Goal: Task Accomplishment & Management: Use online tool/utility

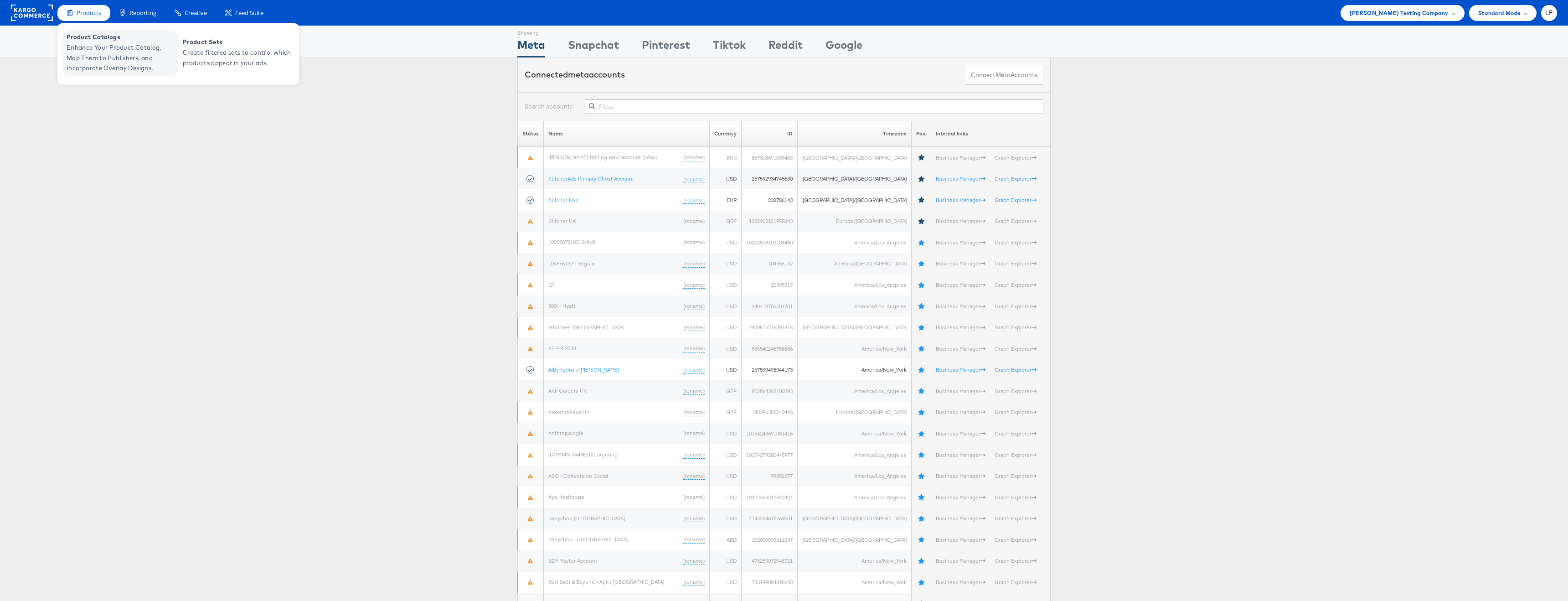
click at [91, 51] on span "Enhance Your Product Catalog, Map Them to Publishers, and Incorporate Overlay D…" at bounding box center [121, 58] width 110 height 31
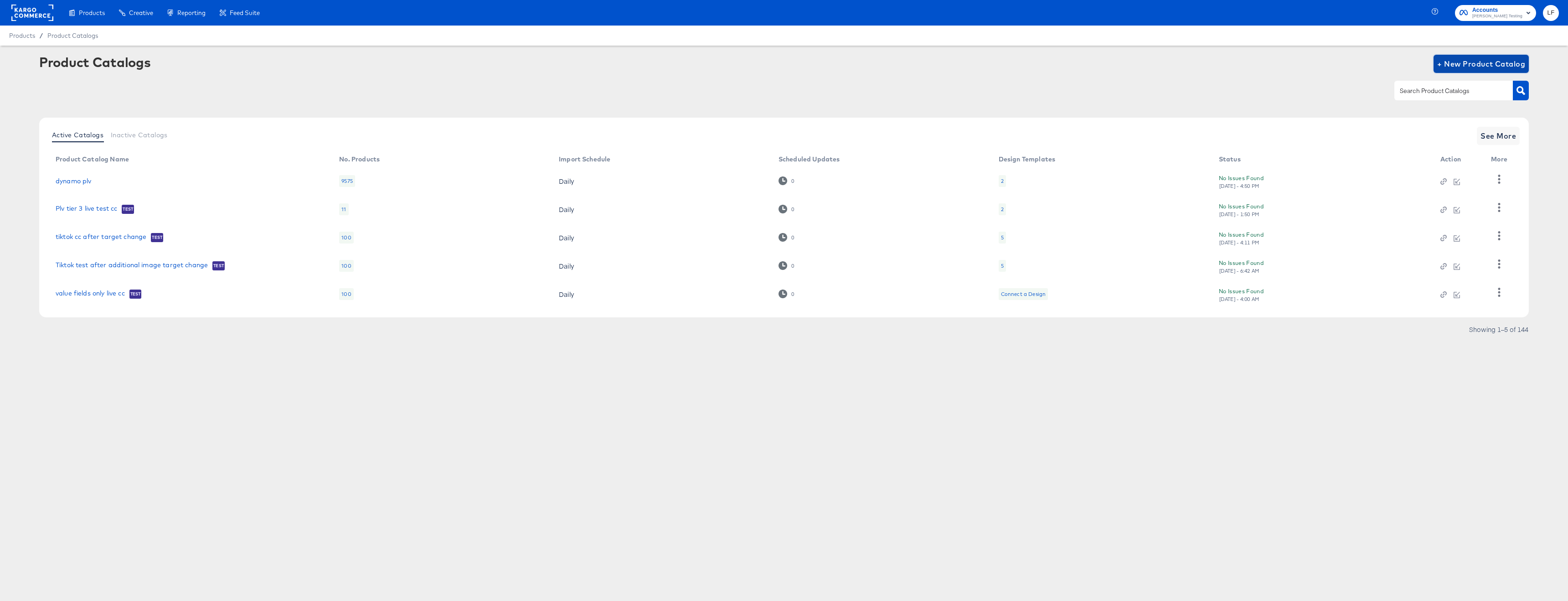
click at [1446, 66] on span "+ New Product Catalog" at bounding box center [1481, 63] width 88 height 13
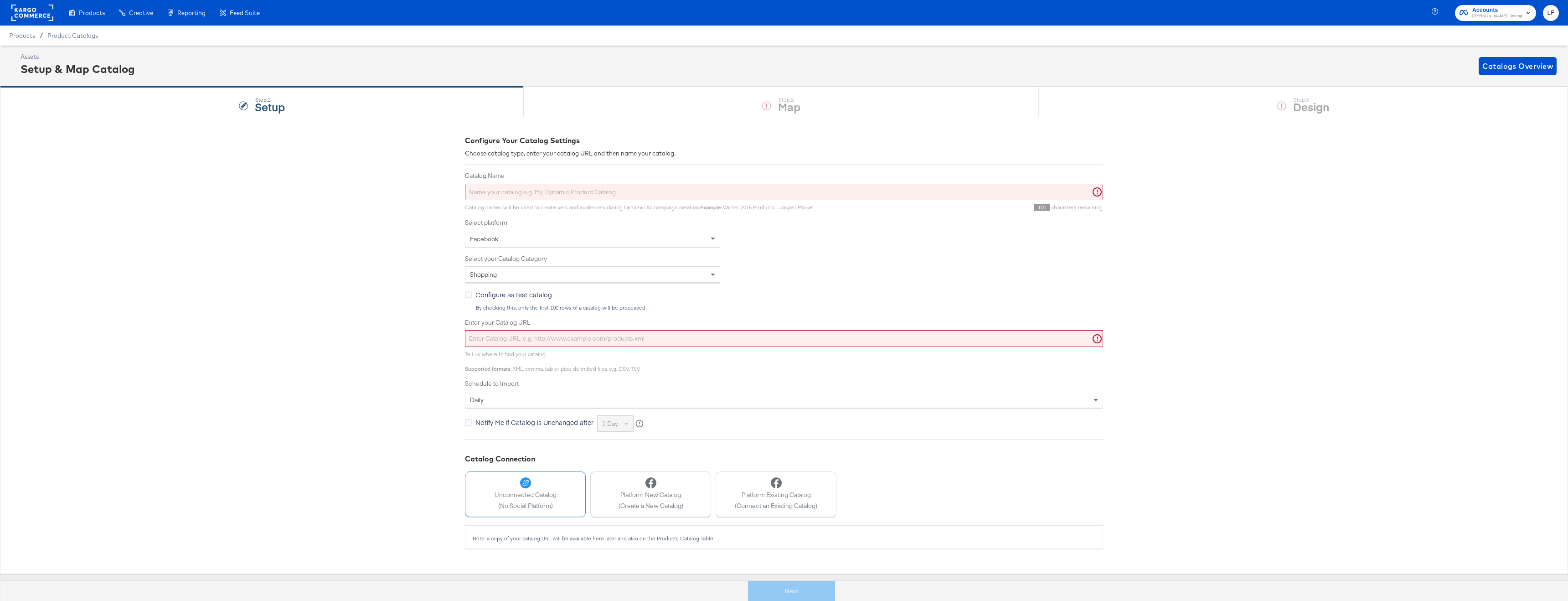
click at [716, 186] on input "Catalog Name" at bounding box center [784, 192] width 638 height 17
type input "Luke Publisher Alerting Test"
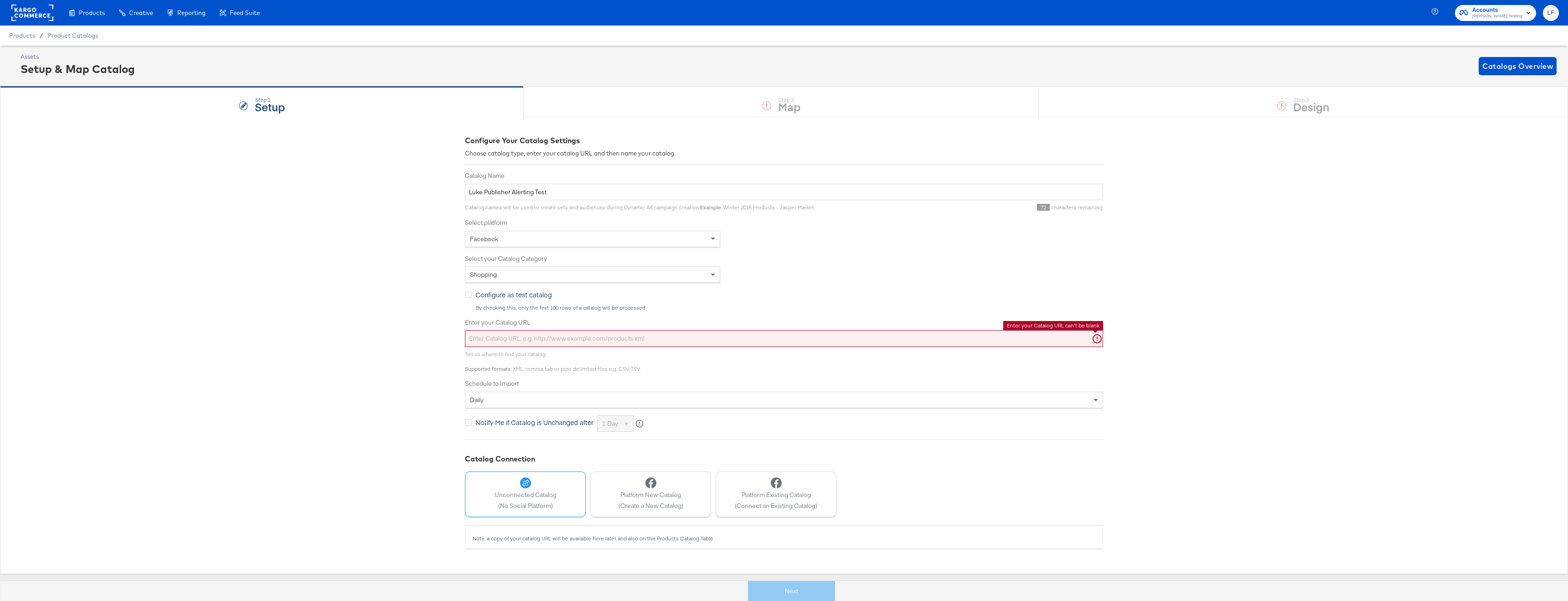
click at [716, 339] on input "Enter your Catalog URL" at bounding box center [784, 339] width 638 height 17
paste input "[URL][DOMAIN_NAME]"
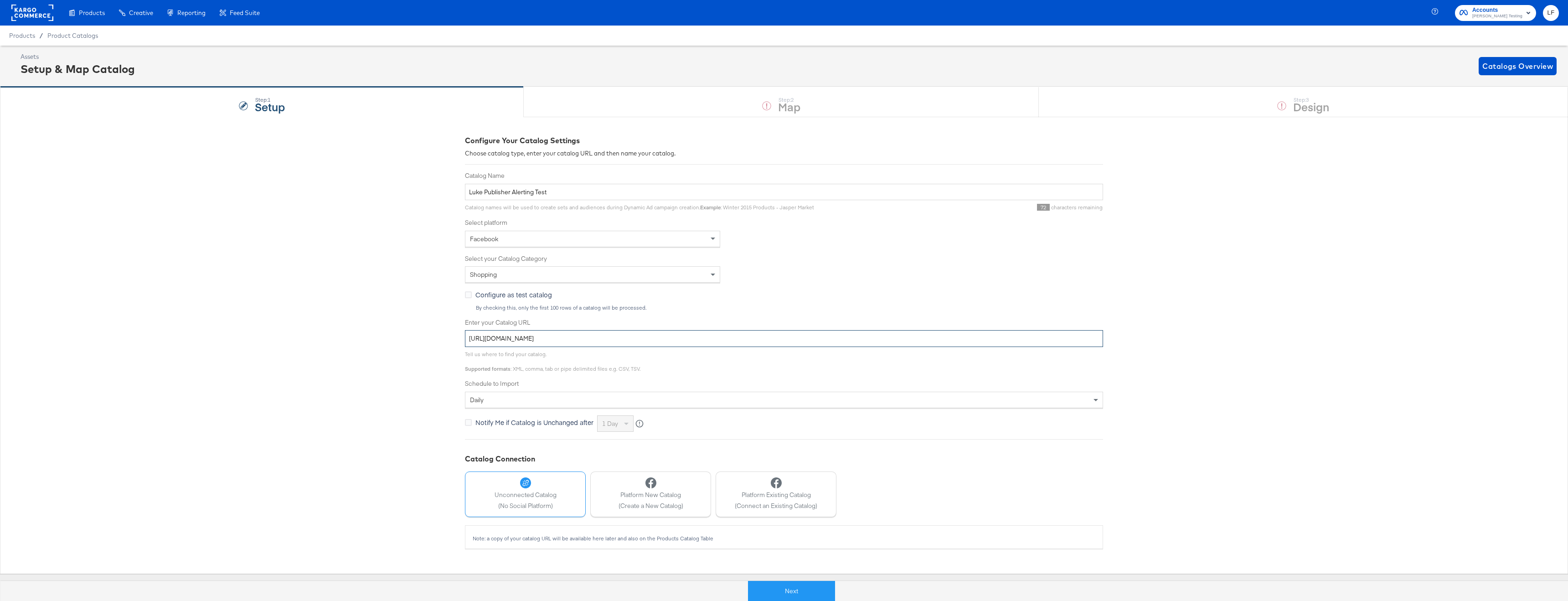
type input "[URL][DOMAIN_NAME]"
drag, startPoint x: 968, startPoint y: 441, endPoint x: 832, endPoint y: 457, distance: 136.9
click at [968, 441] on div "Configure Your Catalog Settings Choose catalog type, enter your catalog URL and…" at bounding box center [784, 342] width 638 height 413
click at [673, 490] on div "Platform New Catalog (Create a New Catalog)" at bounding box center [651, 493] width 65 height 32
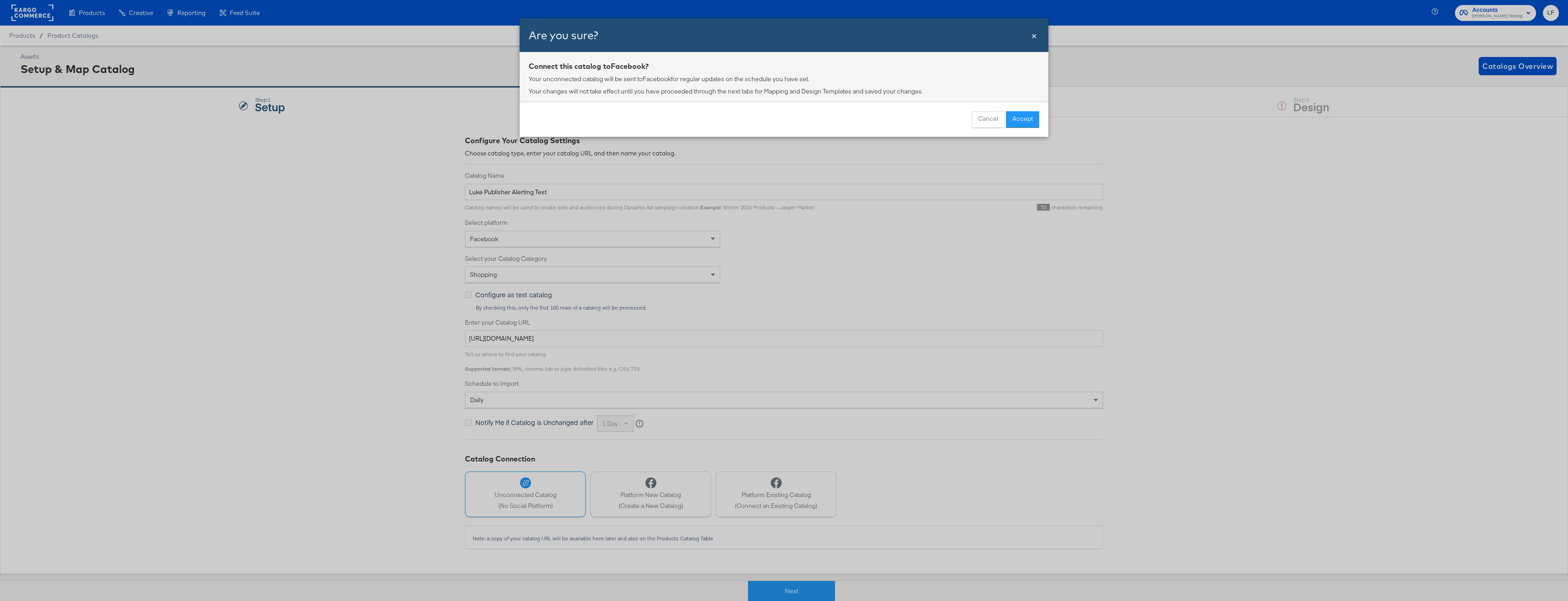
click at [1025, 118] on button "Accept" at bounding box center [1023, 119] width 33 height 16
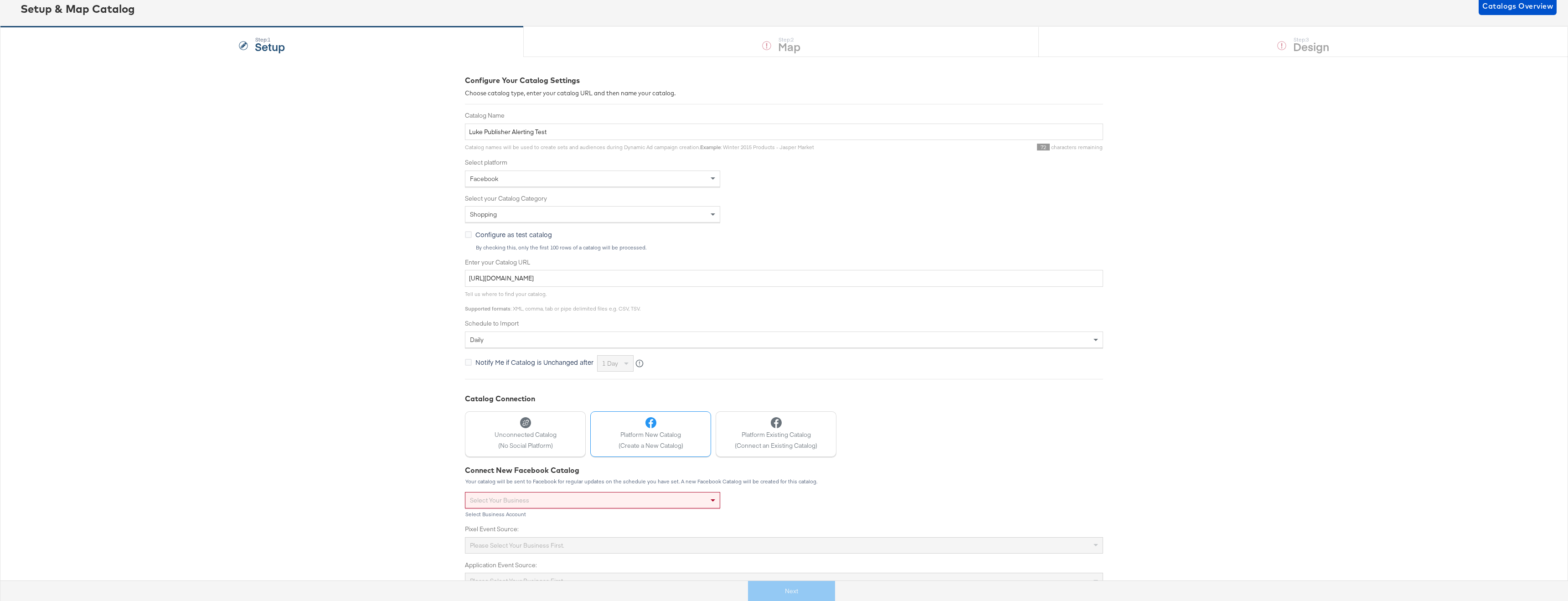
scroll to position [68, 0]
click at [519, 491] on div "Select your business" at bounding box center [593, 491] width 254 height 15
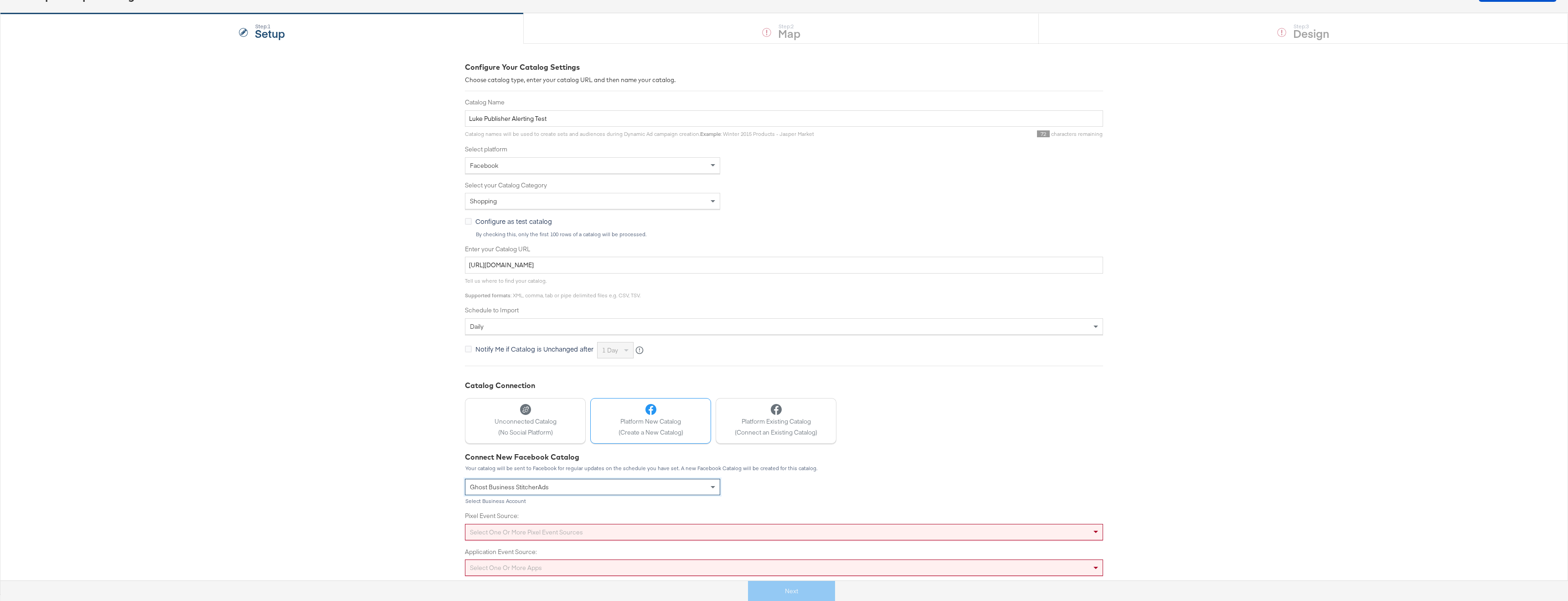
click at [520, 568] on div "Select one or more apps" at bounding box center [784, 568] width 637 height 15
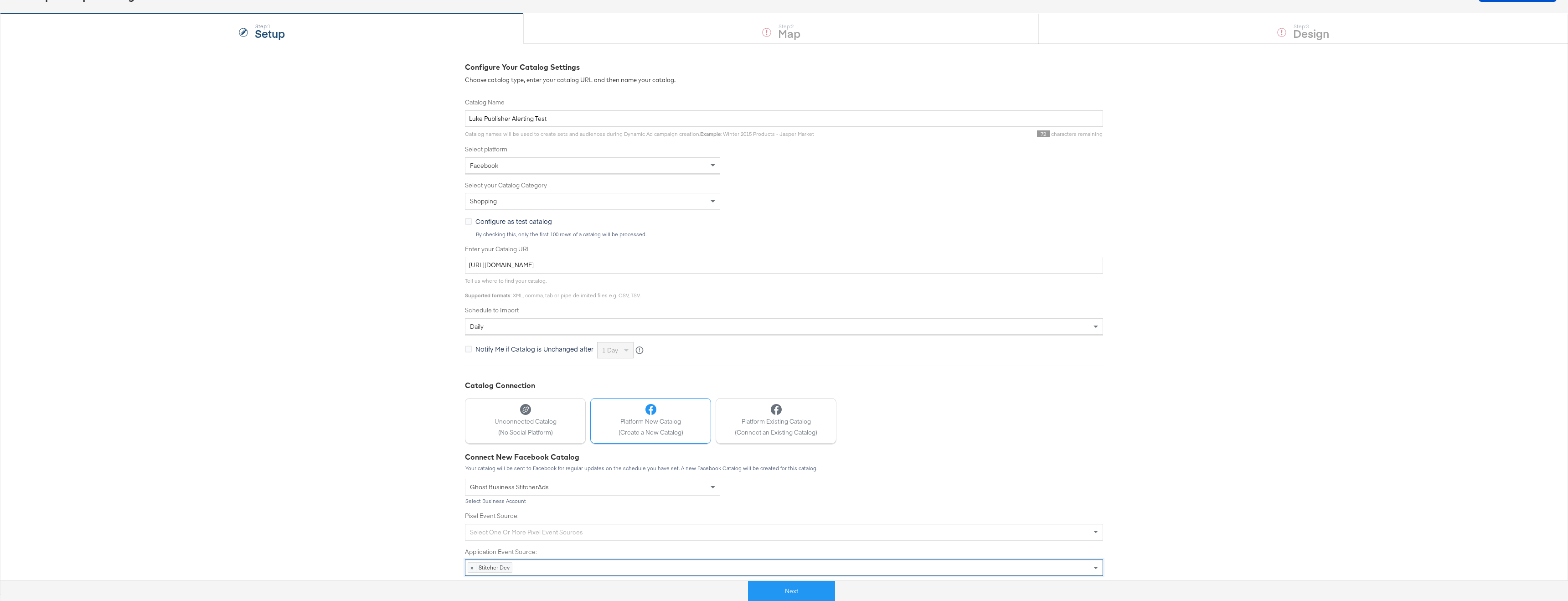
drag, startPoint x: 513, startPoint y: 574, endPoint x: 516, endPoint y: 540, distance: 34.1
click at [519, 532] on div "Select one or more pixel event sources" at bounding box center [784, 532] width 638 height 16
click at [357, 498] on div "Configure Your Catalog Settings Choose catalog type, enter your catalog URL and…" at bounding box center [784, 318] width 1568 height 551
click at [802, 590] on button "Next" at bounding box center [791, 591] width 87 height 21
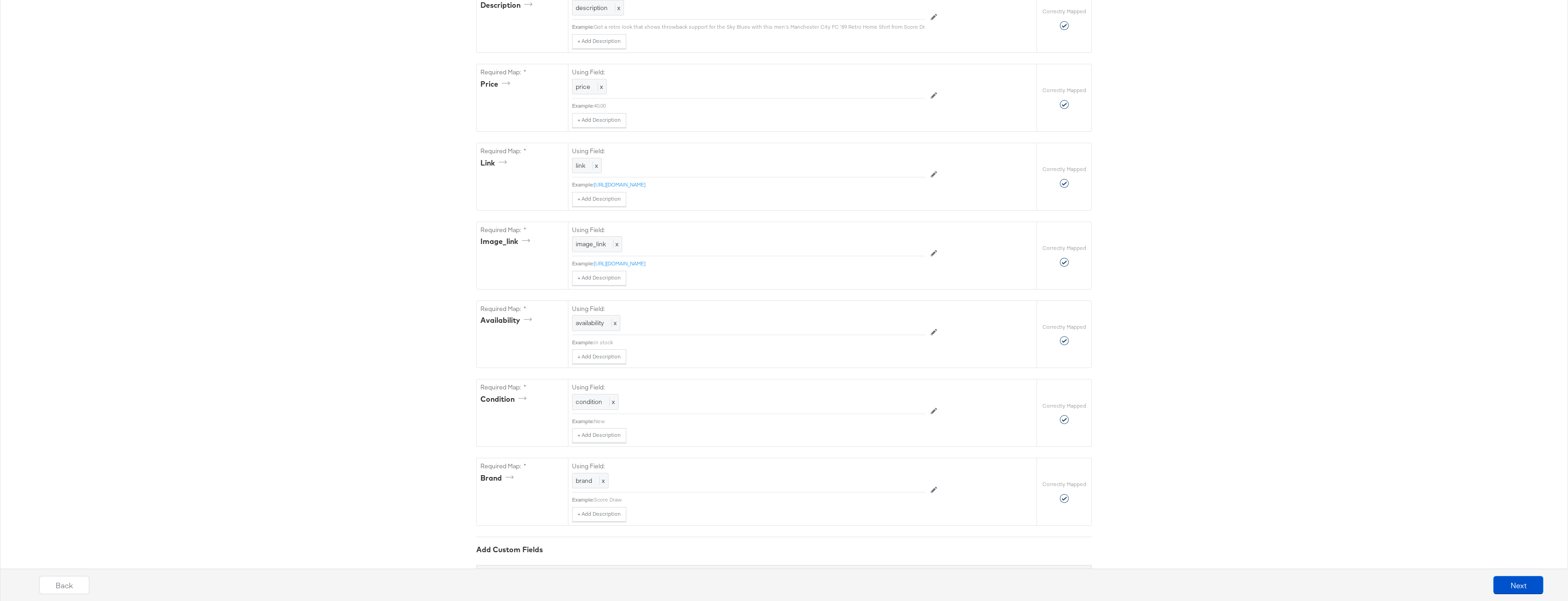
scroll to position [435, 0]
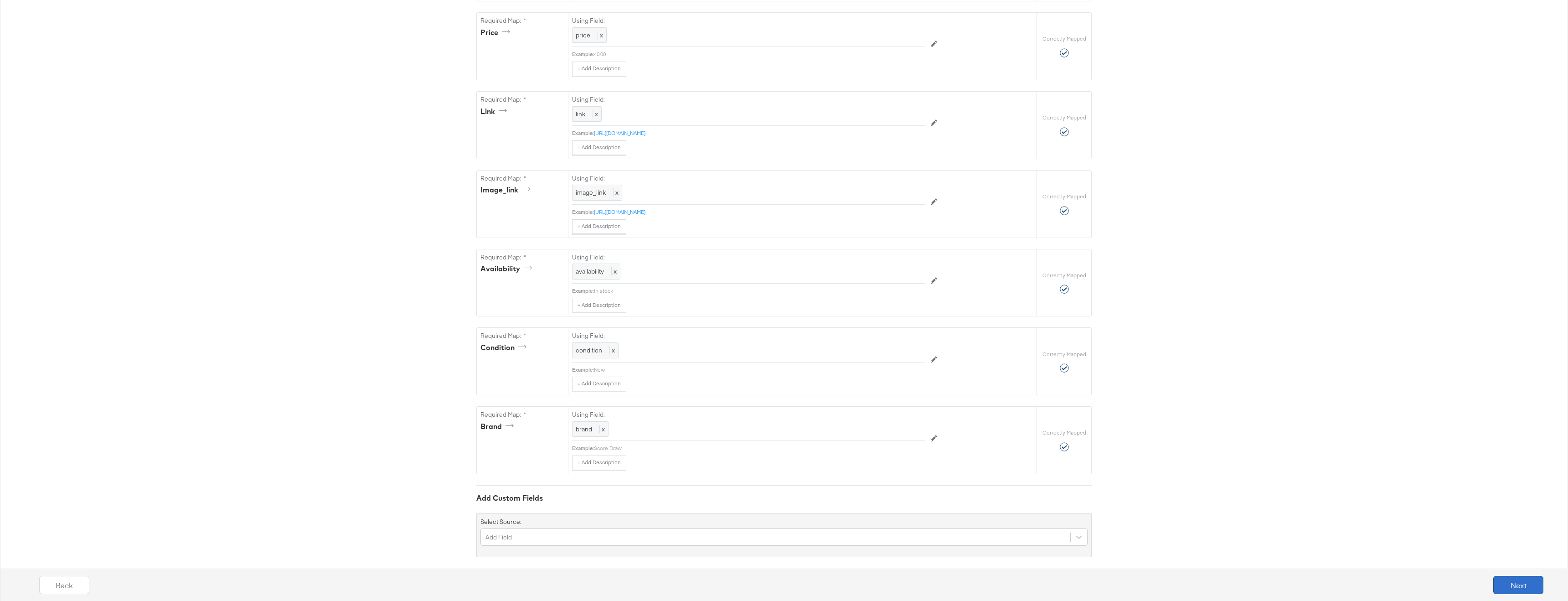
click at [1499, 587] on button "Next" at bounding box center [1518, 585] width 50 height 18
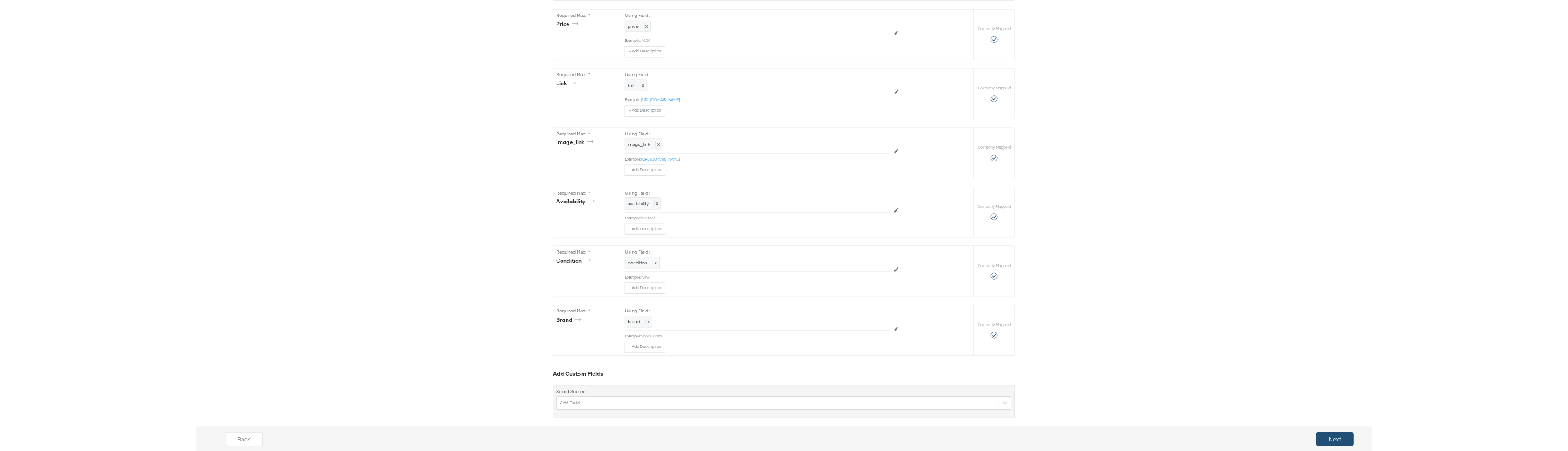
scroll to position [0, 0]
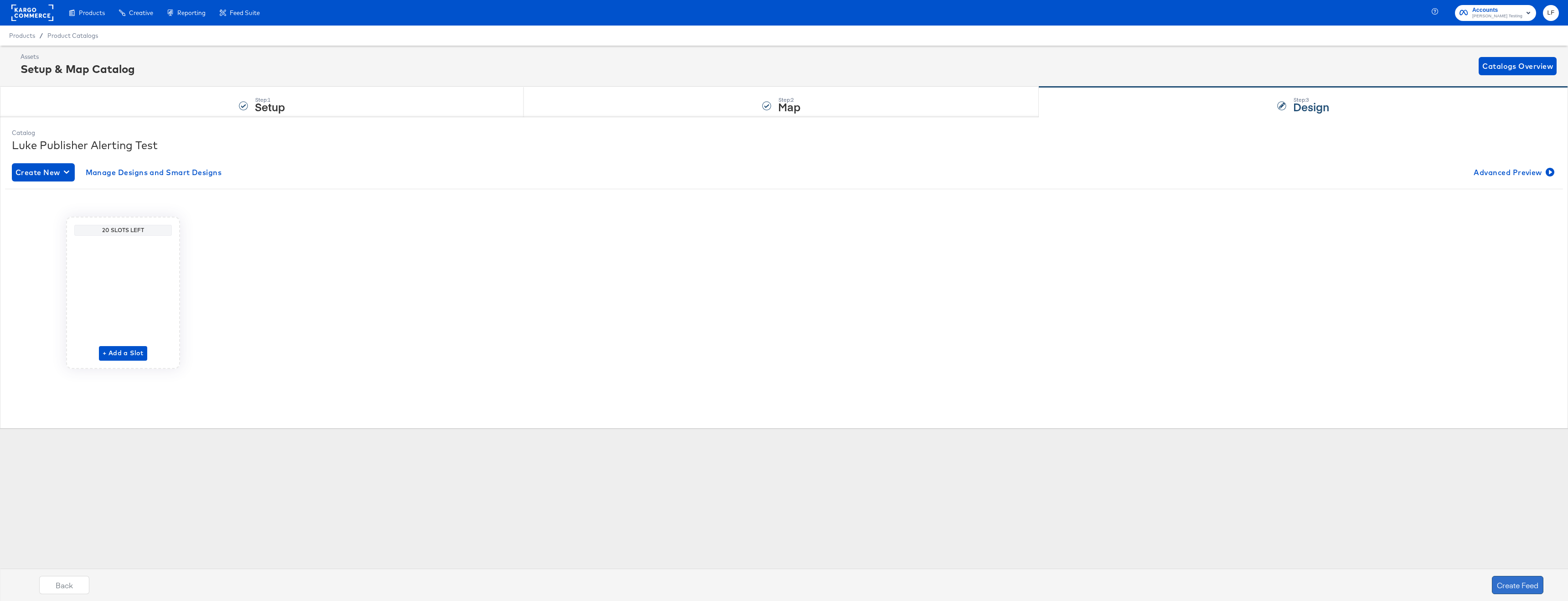
click at [1508, 586] on button "Create Feed" at bounding box center [1517, 585] width 52 height 18
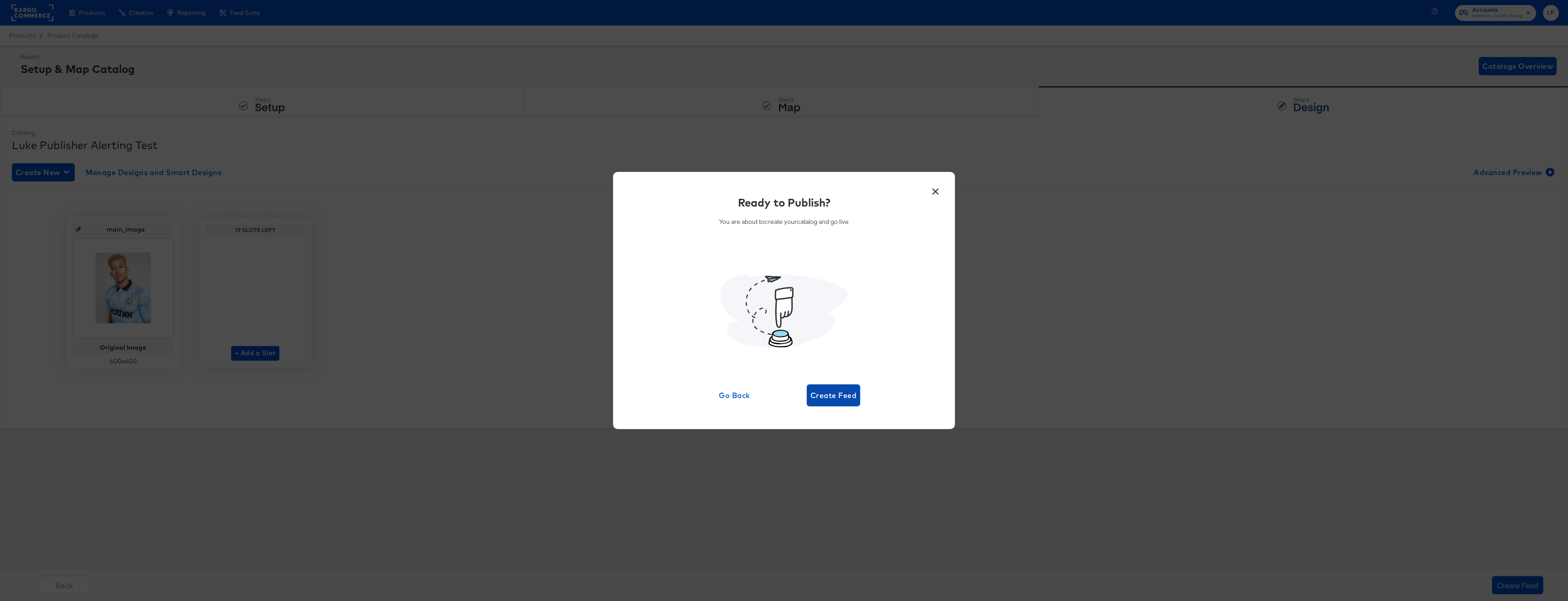
click at [839, 392] on span "Create Feed" at bounding box center [833, 395] width 46 height 13
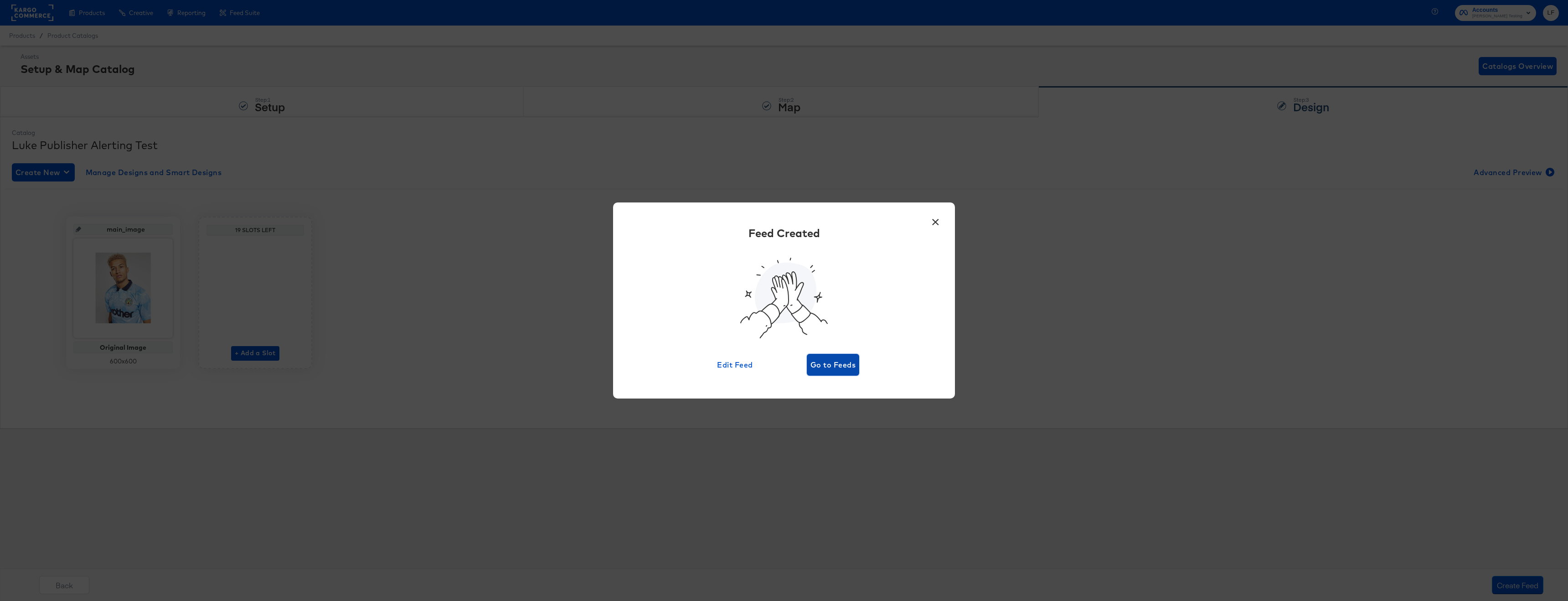
click at [827, 366] on span "Go to Feeds" at bounding box center [833, 365] width 45 height 13
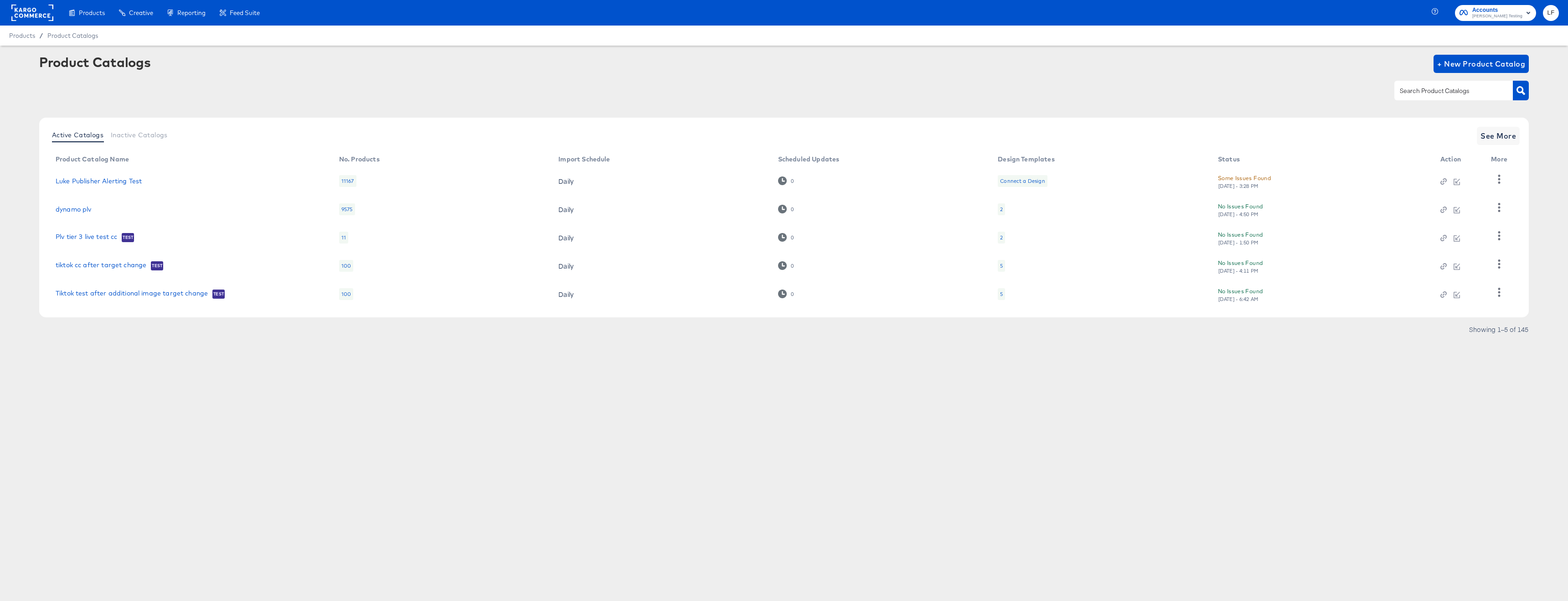
click at [1245, 175] on div "Some Issues Found" at bounding box center [1244, 178] width 53 height 10
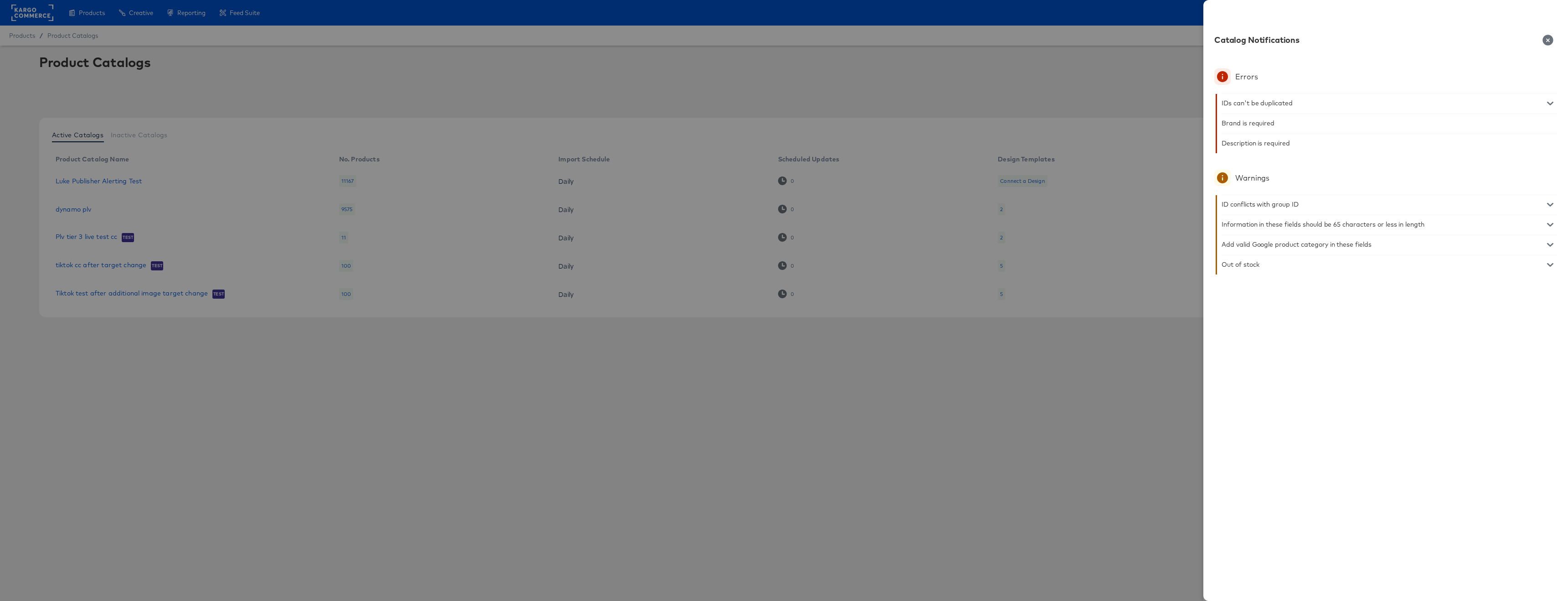
click at [1532, 206] on div "ID conflicts with group ID" at bounding box center [1389, 205] width 335 height 18
click at [1524, 206] on div "ID conflicts with group ID" at bounding box center [1389, 205] width 335 height 18
click at [1548, 202] on icon "button" at bounding box center [1550, 205] width 6 height 6
drag, startPoint x: 1551, startPoint y: 202, endPoint x: 1567, endPoint y: 75, distance: 128.0
click at [1551, 200] on div at bounding box center [1550, 205] width 13 height 9
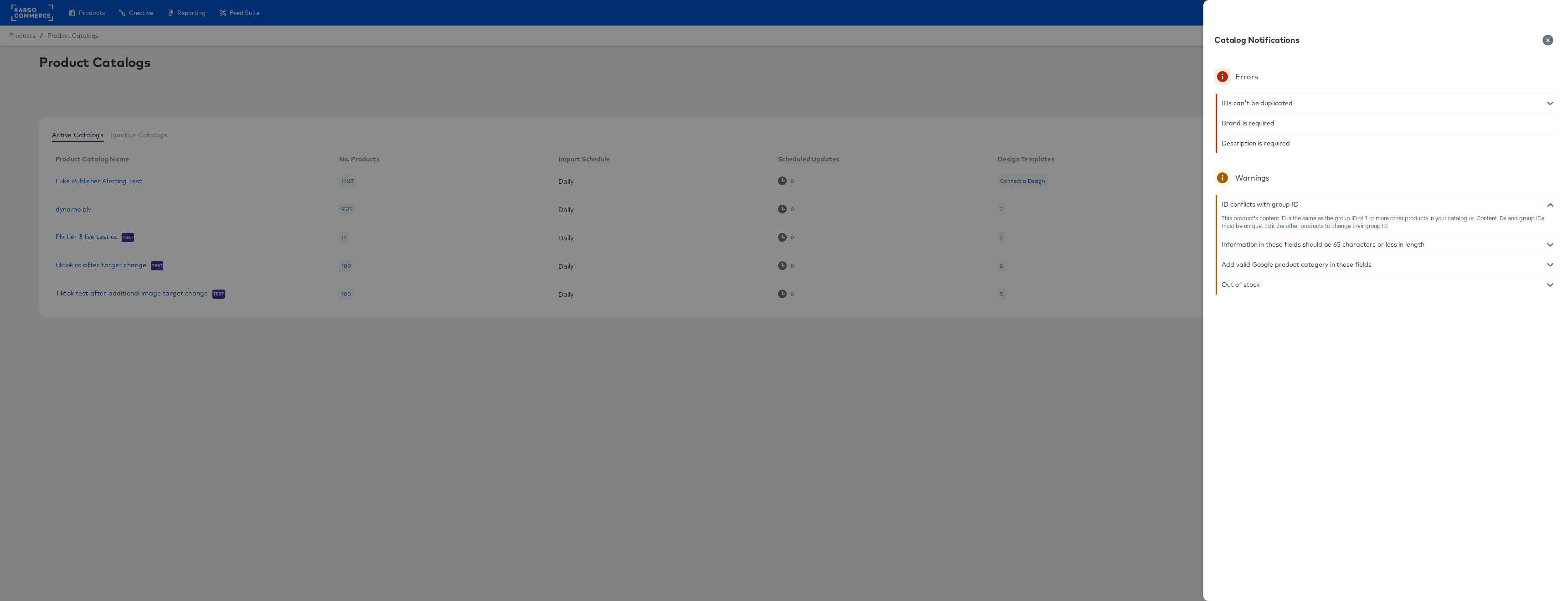
click at [1549, 35] on icon "button" at bounding box center [1547, 40] width 10 height 10
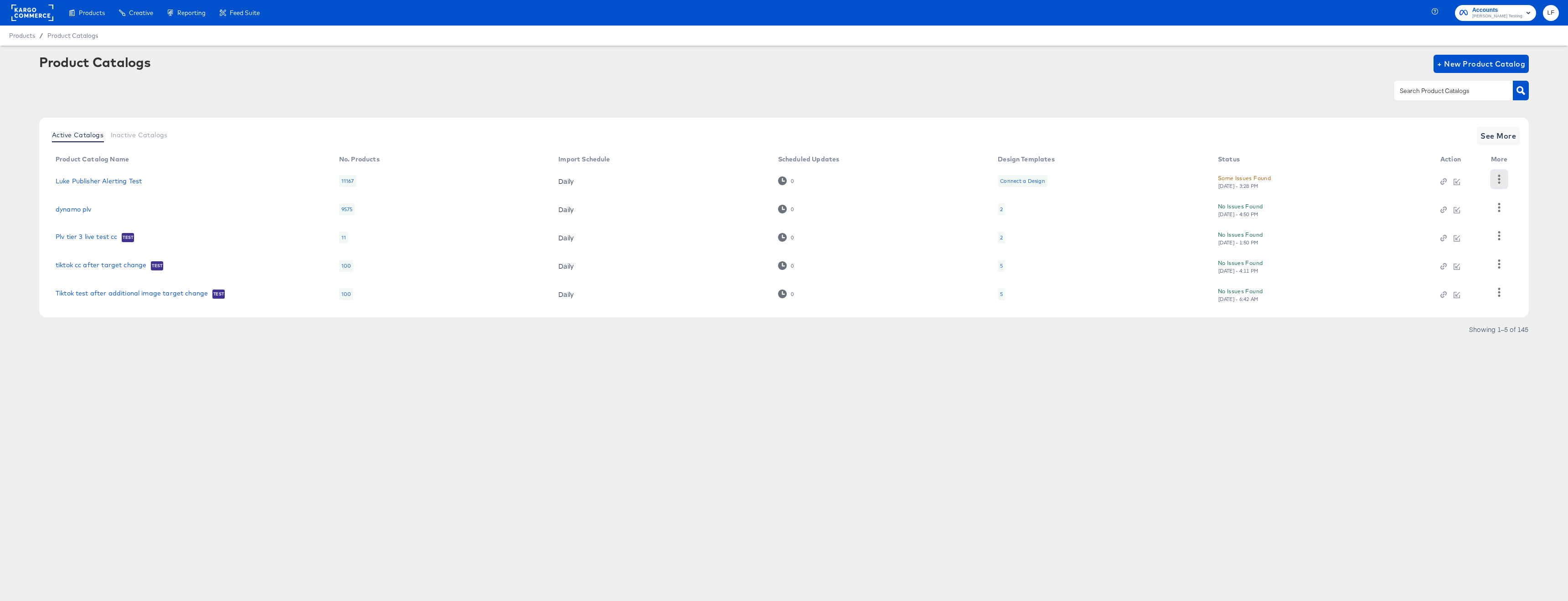
click at [1496, 179] on icon "button" at bounding box center [1499, 179] width 9 height 9
click at [1445, 234] on div "Match Rate" at bounding box center [1462, 237] width 91 height 15
click at [1528, 181] on icon "button" at bounding box center [1528, 180] width 6 height 6
click at [1498, 181] on icon "button" at bounding box center [1499, 179] width 9 height 9
click at [1460, 226] on div "Business Manager" at bounding box center [1462, 222] width 91 height 15
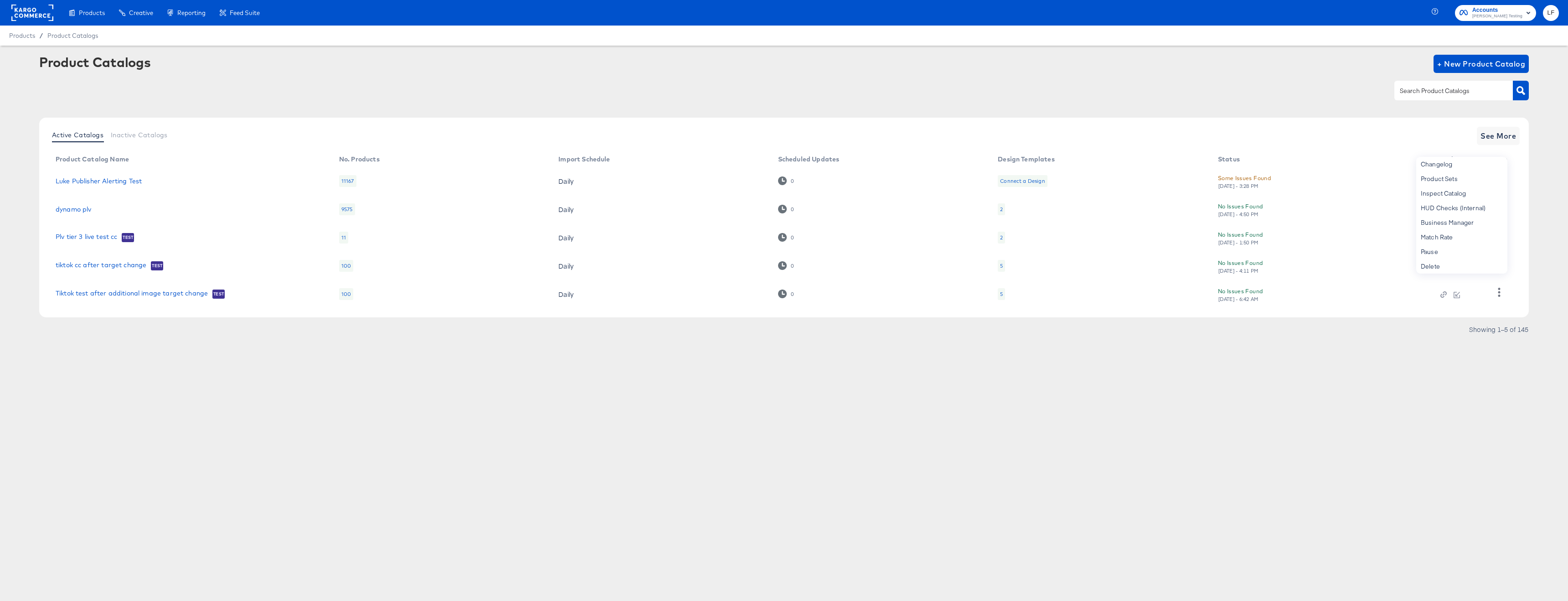
click at [640, 348] on article "Product Catalogs + New Product Catalog Active Catalogs Inactive Catalogs See Mo…" at bounding box center [784, 207] width 1568 height 323
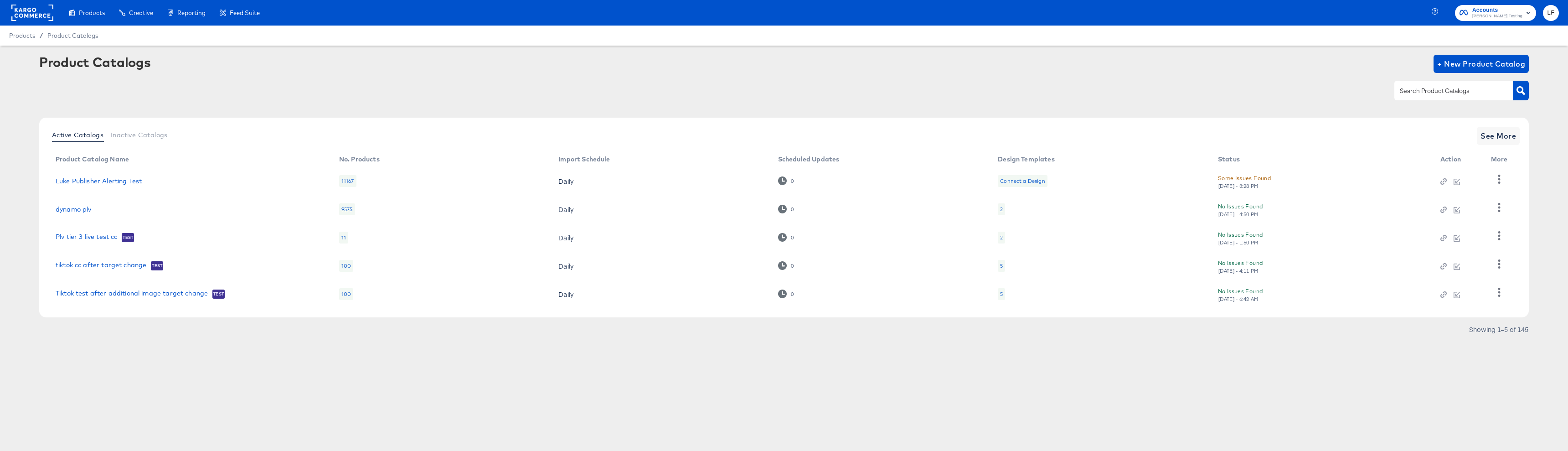
drag, startPoint x: 152, startPoint y: 180, endPoint x: 148, endPoint y: 180, distance: 4.0
click at [152, 180] on div "Luke Publisher Alerting Test" at bounding box center [188, 181] width 265 height 7
click at [144, 180] on div "Luke Publisher Alerting Test" at bounding box center [188, 181] width 265 height 7
click at [136, 181] on link "Luke Publisher Alerting Test" at bounding box center [99, 181] width 86 height 7
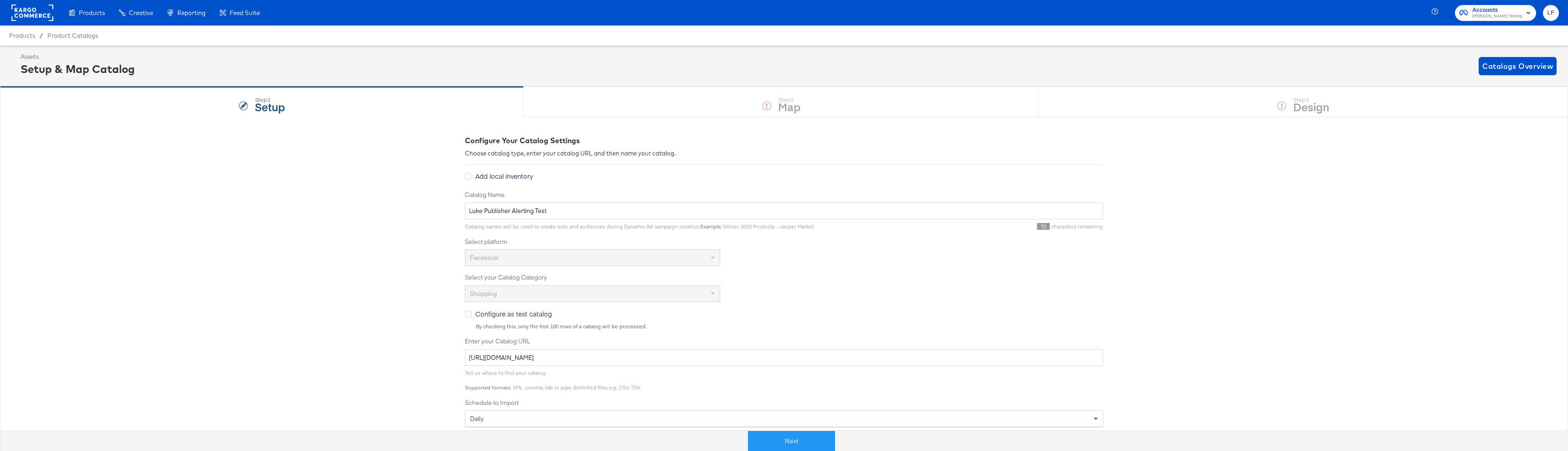
click at [480, 172] on span "Add local inventory" at bounding box center [504, 176] width 57 height 9
click at [0, 0] on input "Add local inventory" at bounding box center [0, 0] width 0 height 0
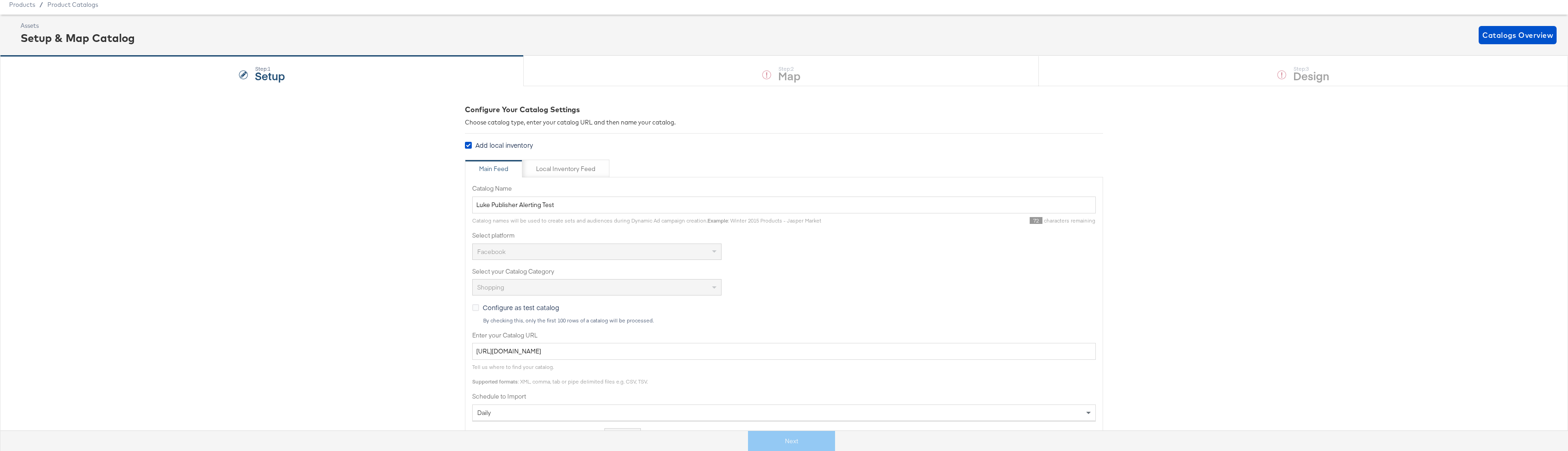
click at [520, 144] on span "Add local inventory" at bounding box center [504, 145] width 57 height 9
click at [0, 0] on input "Add local inventory" at bounding box center [0, 0] width 0 height 0
click at [499, 282] on span "Configure as test catalog" at bounding box center [514, 282] width 77 height 9
click at [0, 0] on input "Configure as test catalog" at bounding box center [0, 0] width 0 height 0
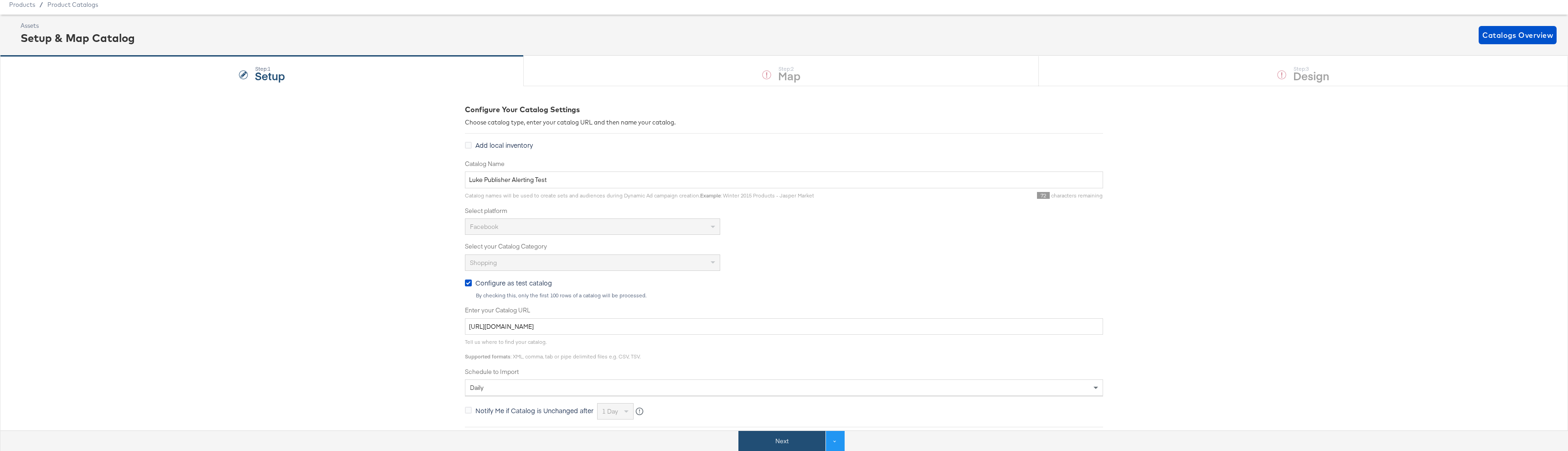
click at [770, 434] on button "Next" at bounding box center [782, 441] width 87 height 21
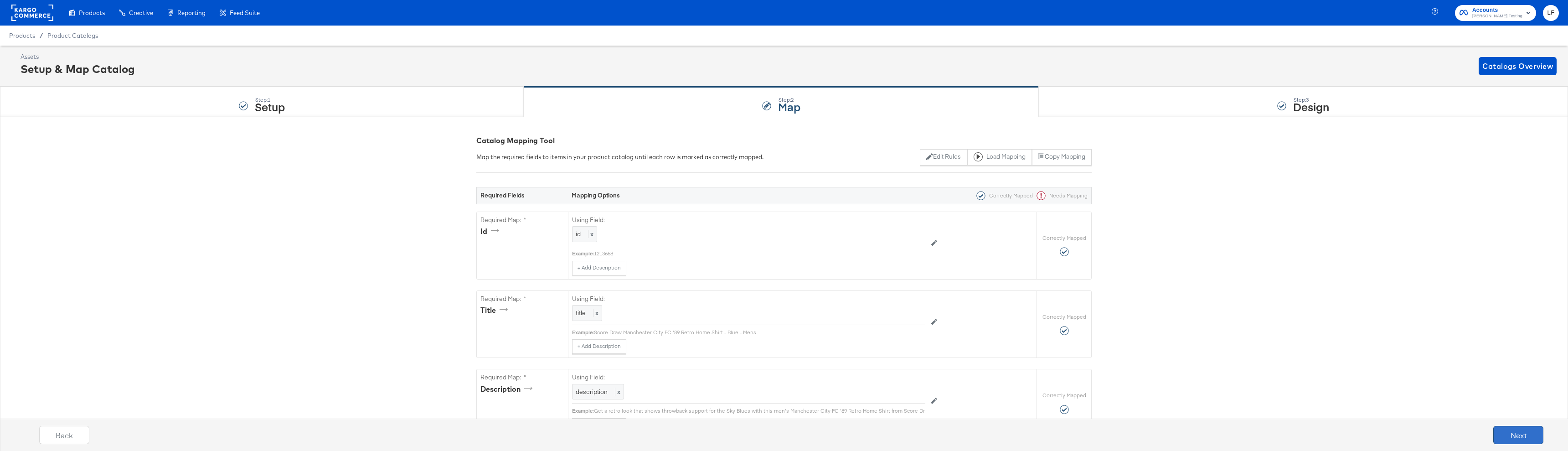
click at [1505, 429] on button "Next" at bounding box center [1518, 435] width 50 height 18
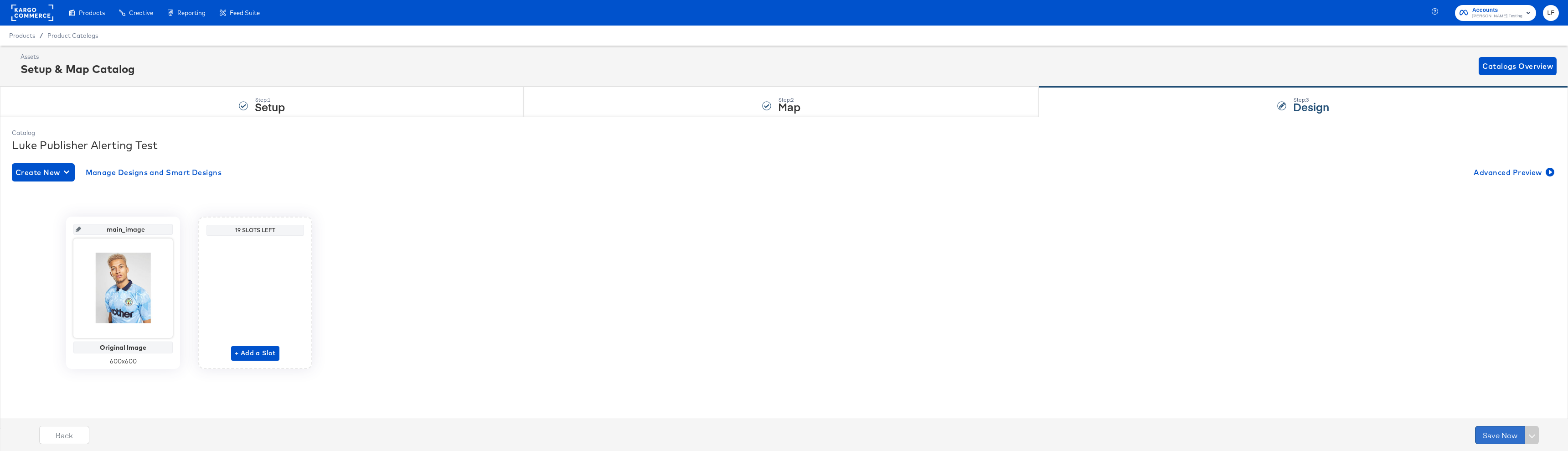
click at [1505, 429] on button "Save Now" at bounding box center [1500, 435] width 50 height 18
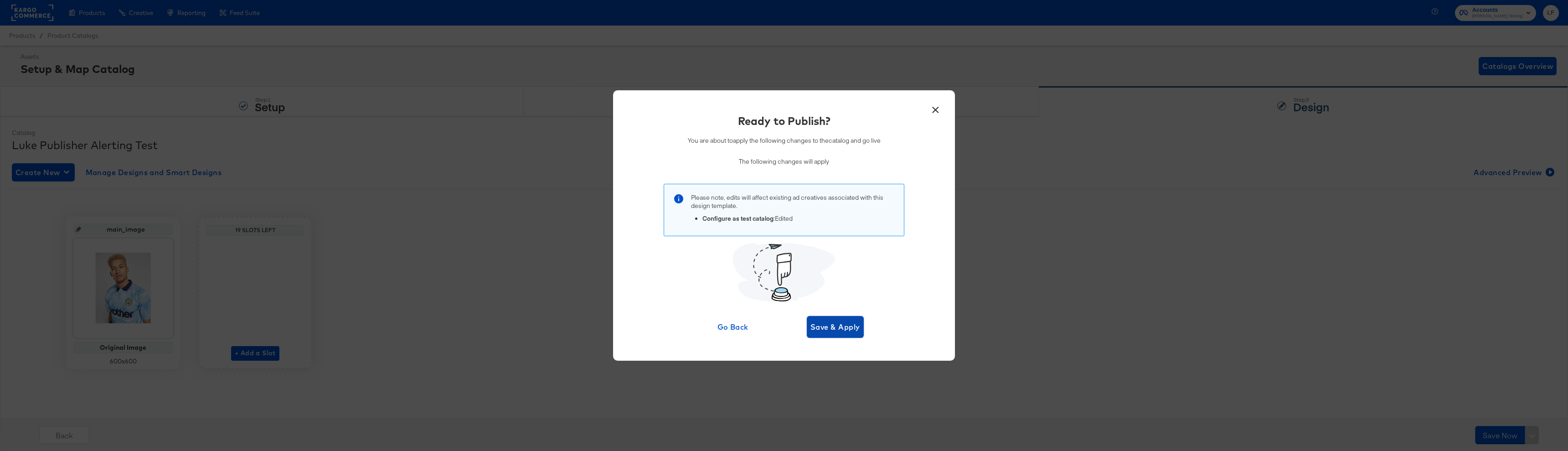
click at [836, 331] on span "Save & Apply" at bounding box center [835, 326] width 50 height 13
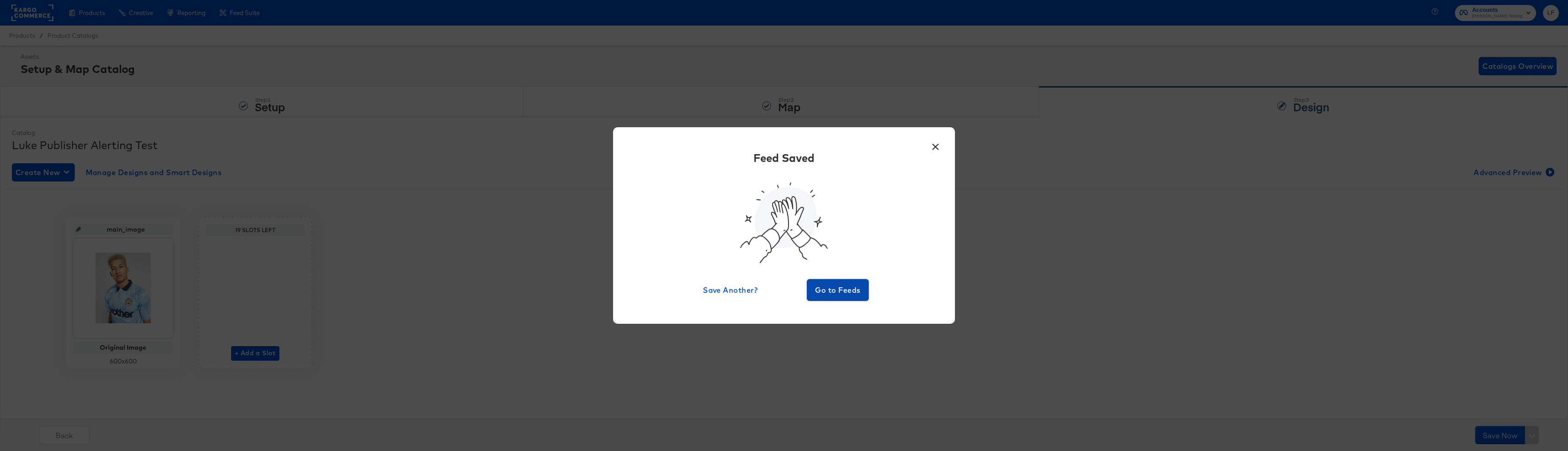
click at [836, 293] on span "Go to Feeds" at bounding box center [838, 290] width 55 height 13
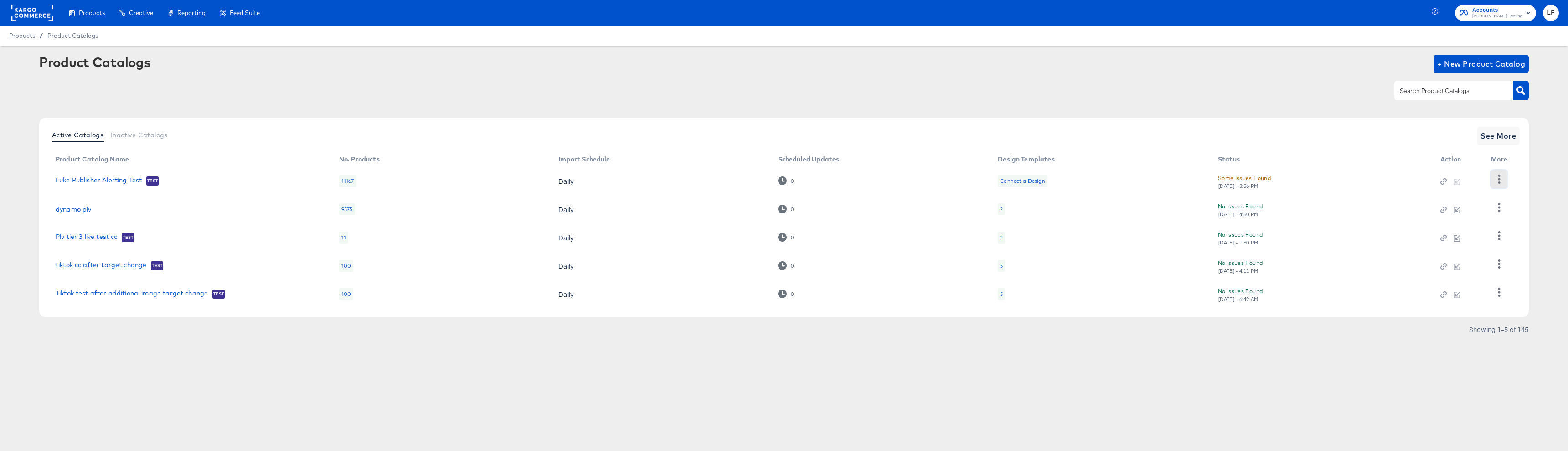
click at [1496, 177] on icon "button" at bounding box center [1499, 179] width 9 height 9
click at [1466, 210] on div "HUD Checks (Internal)" at bounding box center [1462, 208] width 91 height 15
drag, startPoint x: 1331, startPoint y: 93, endPoint x: 1339, endPoint y: 83, distance: 12.8
click at [1331, 93] on div at bounding box center [783, 91] width 1489 height 21
click at [1497, 181] on icon "button" at bounding box center [1499, 179] width 9 height 9
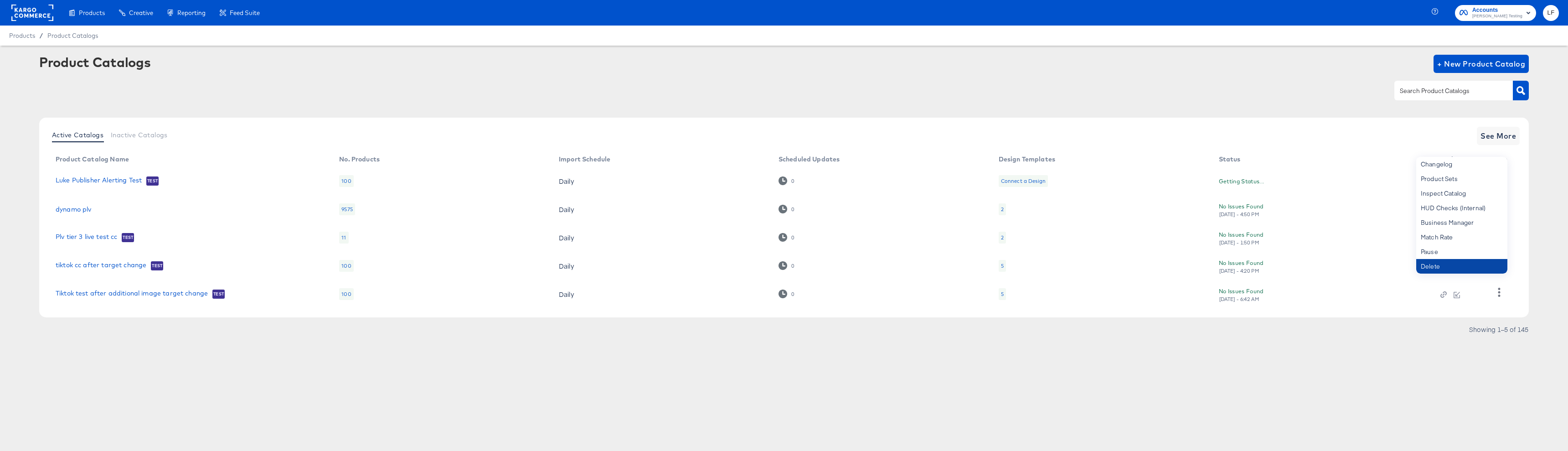
click at [1435, 266] on div "Delete" at bounding box center [1462, 266] width 91 height 15
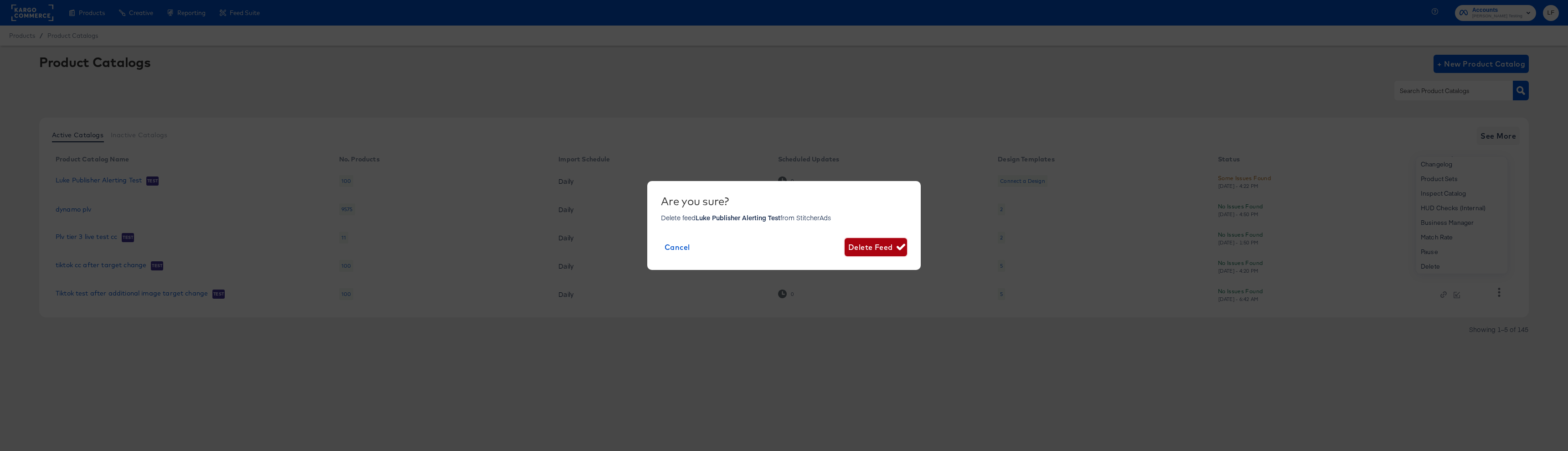
click at [885, 242] on span "Delete Feed" at bounding box center [876, 246] width 55 height 13
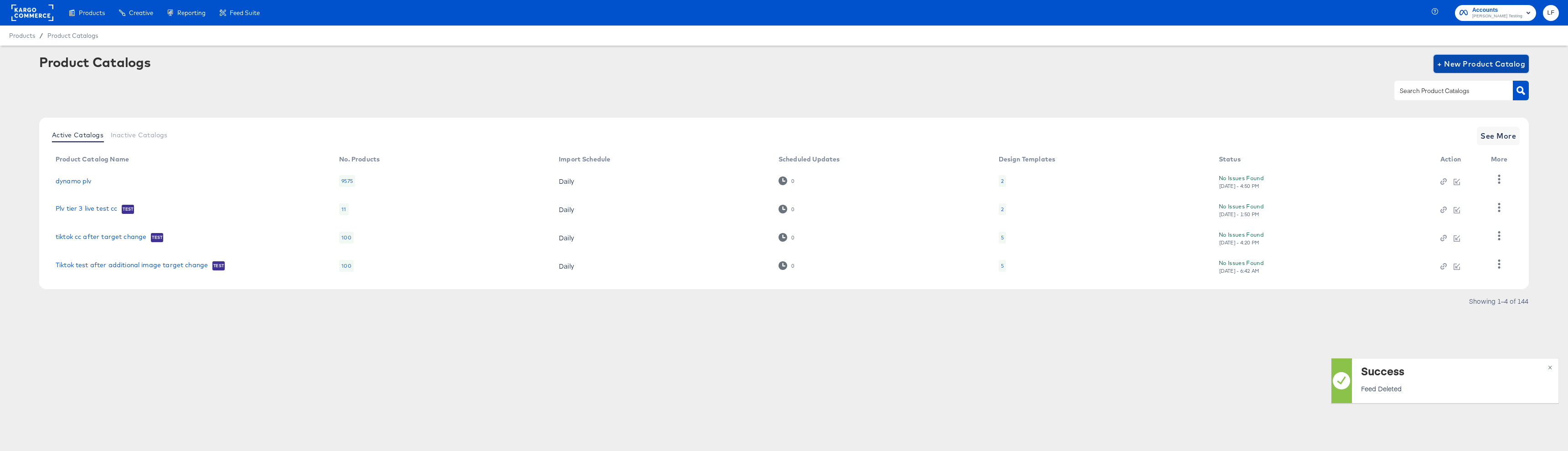
click at [1505, 65] on span "+ New Product Catalog" at bounding box center [1481, 63] width 88 height 13
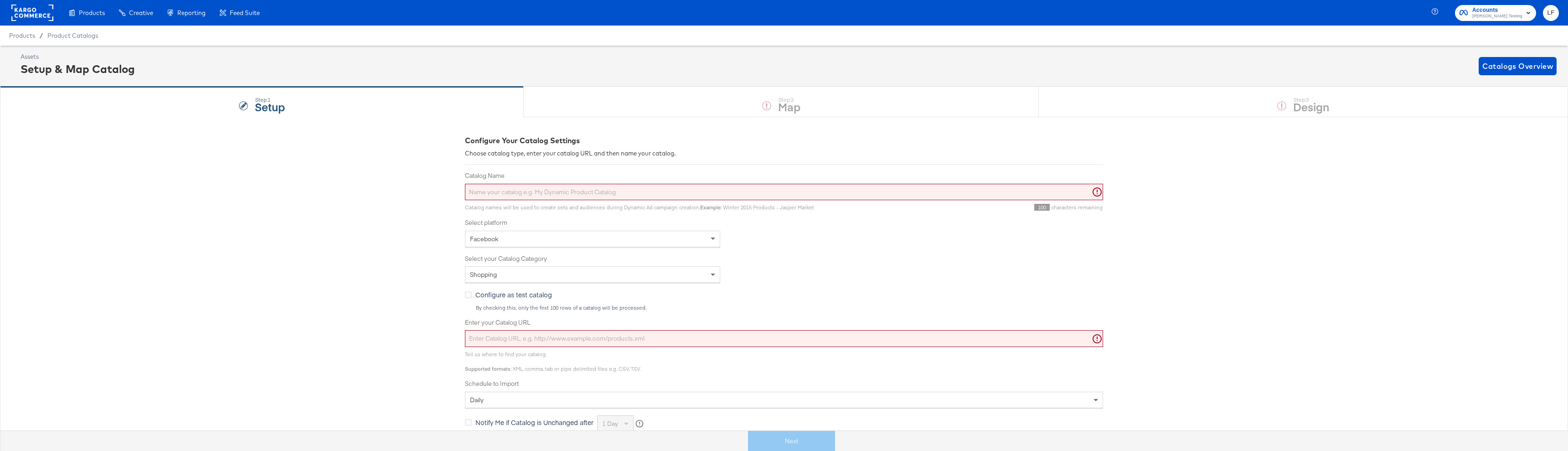
click at [523, 194] on input "Catalog Name" at bounding box center [784, 192] width 638 height 17
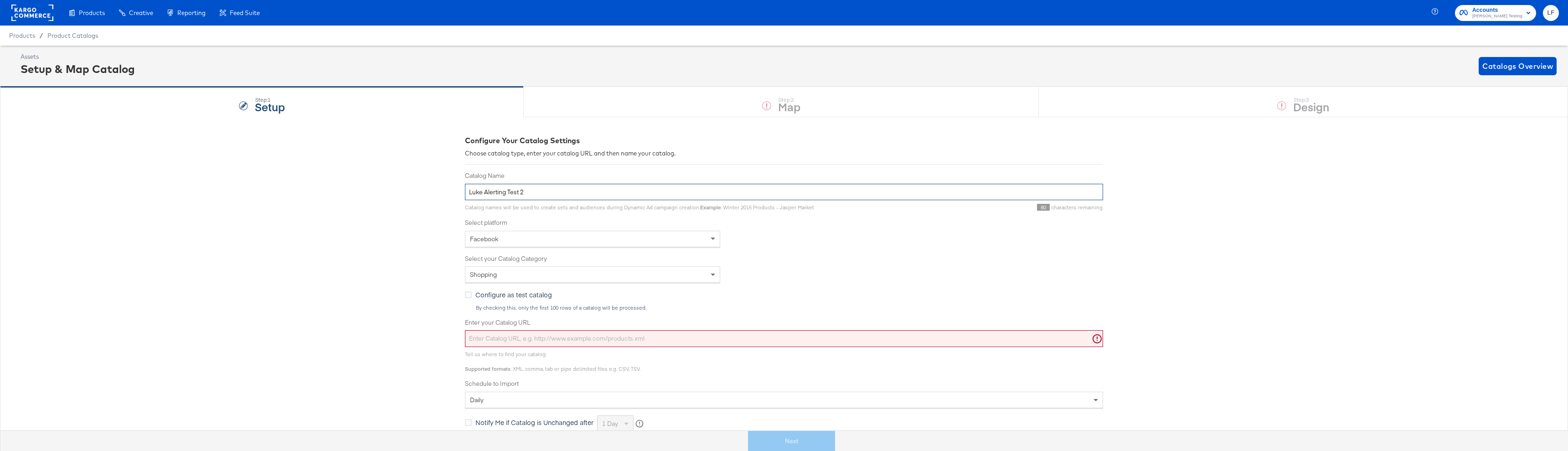
scroll to position [1, 0]
type input "Luke Alerting Test 2"
click at [540, 340] on input "Enter your Catalog URL" at bounding box center [784, 338] width 638 height 17
paste input "[URL][DOMAIN_NAME]"
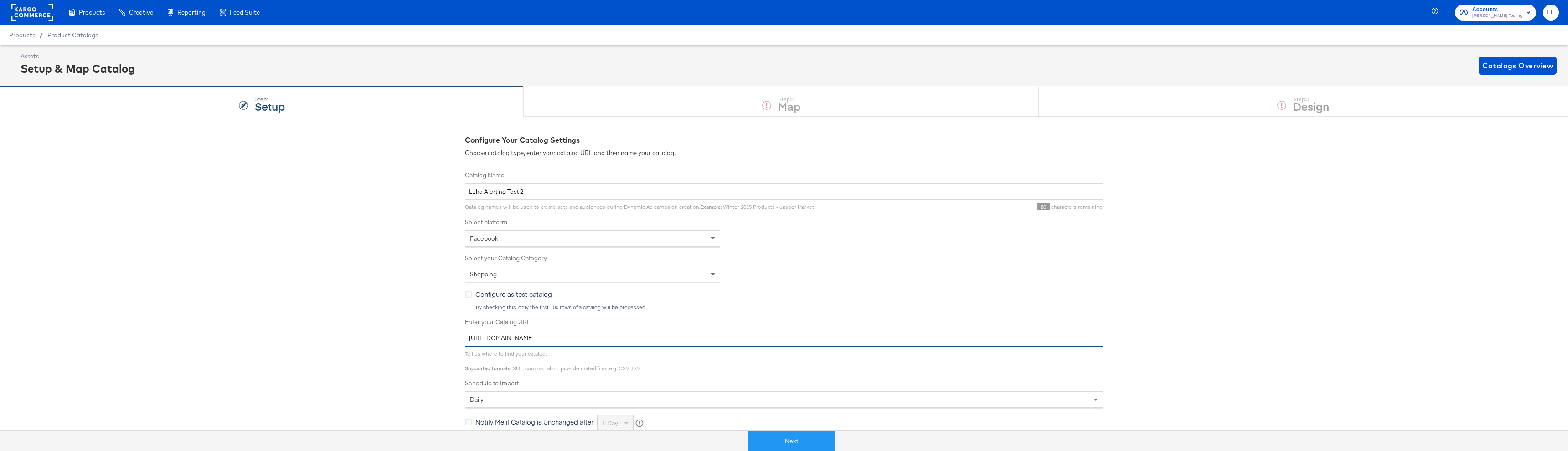
type input "[URL][DOMAIN_NAME]"
click at [314, 344] on div "Configure Your Catalog Settings Choose catalog type, enter your catalog URL and…" at bounding box center [784, 344] width 1568 height 456
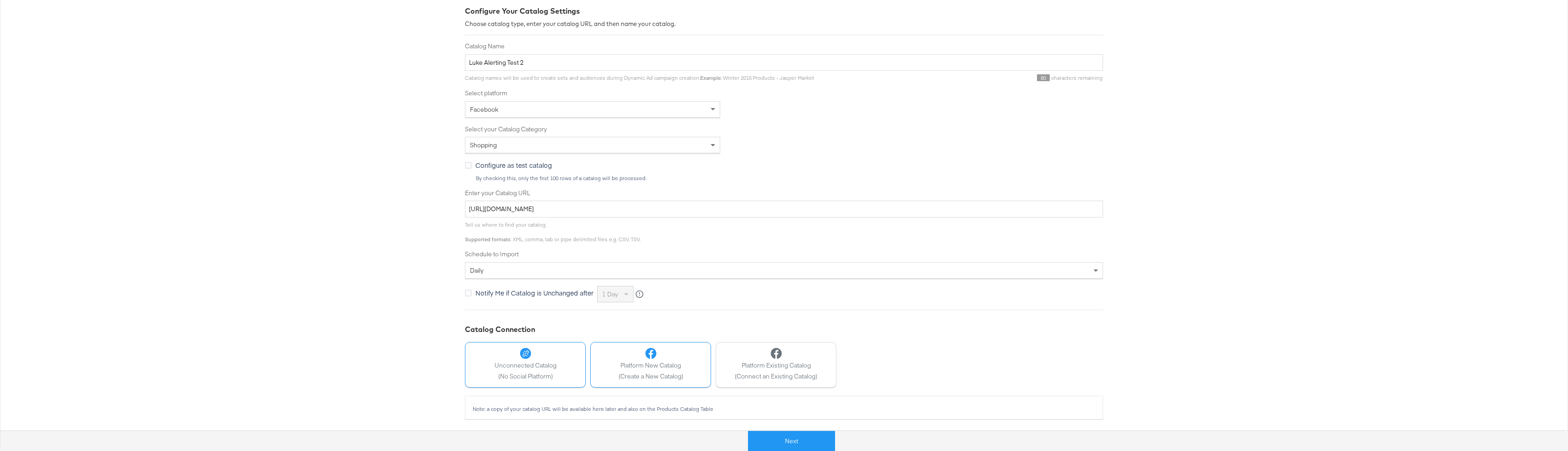
click at [665, 371] on div "Platform New Catalog (Create a New Catalog)" at bounding box center [651, 363] width 65 height 32
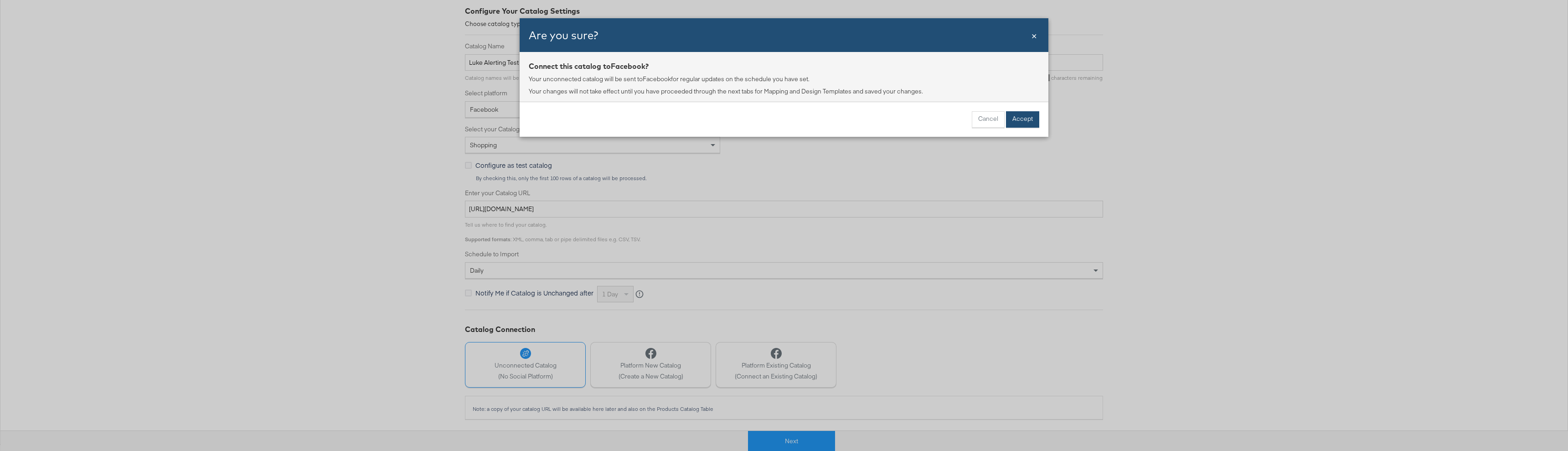
drag, startPoint x: 1019, startPoint y: 121, endPoint x: 945, endPoint y: 208, distance: 114.2
click at [1019, 121] on button "Accept" at bounding box center [1023, 119] width 33 height 16
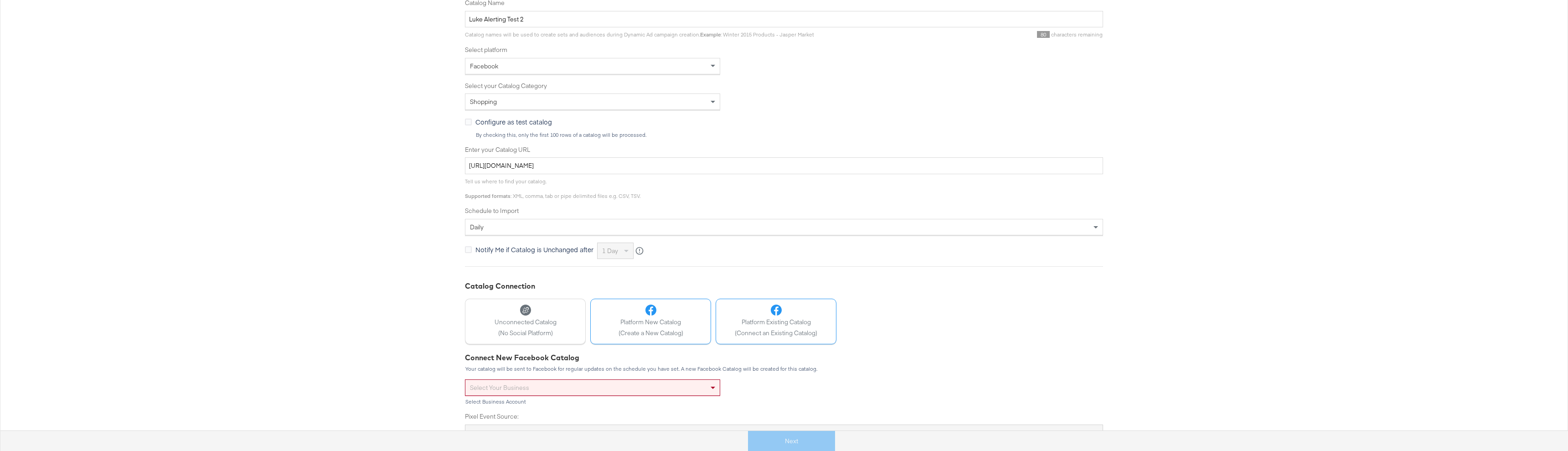
scroll to position [221, 0]
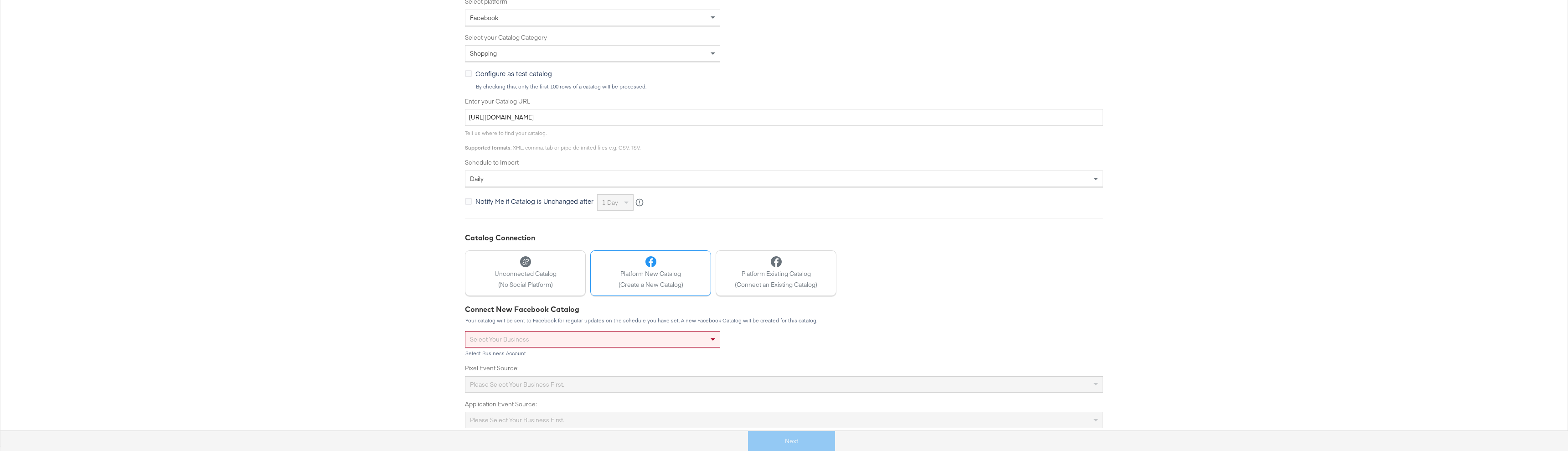
click at [681, 340] on div "Select your business" at bounding box center [593, 338] width 254 height 15
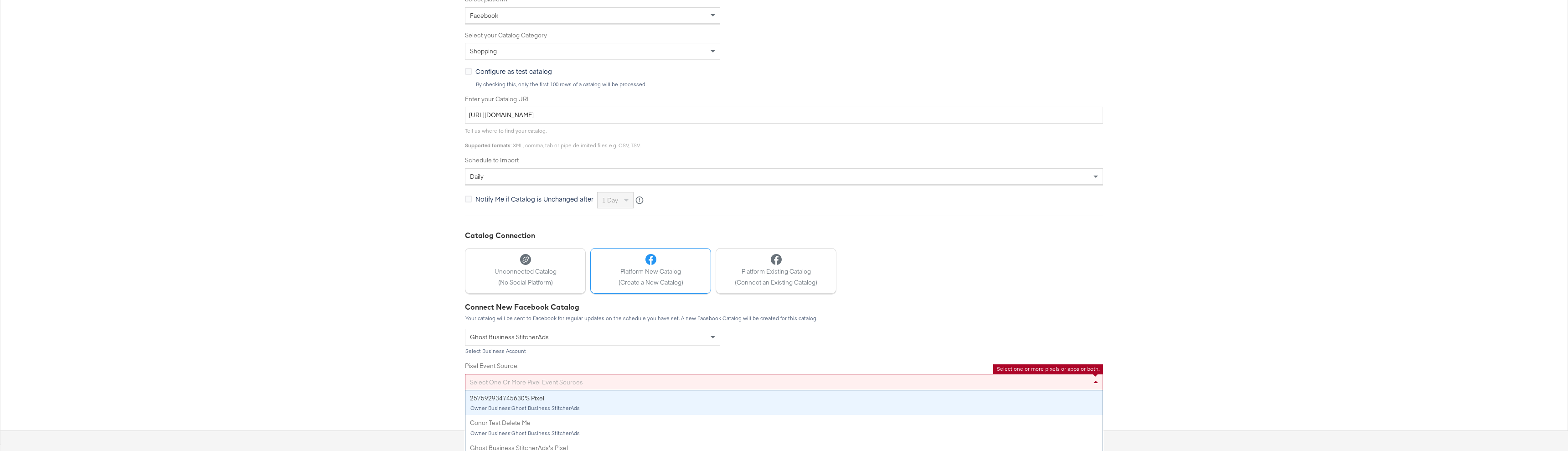
scroll to position [253, 0]
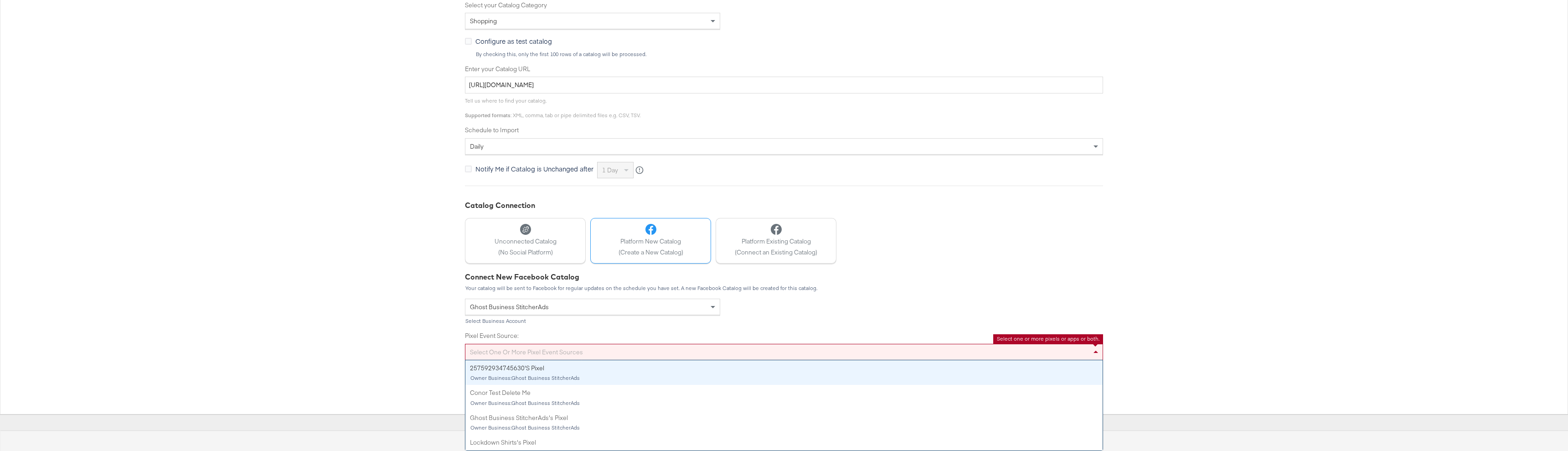
click at [716, 360] on div "Select one or more pixel event sources 257592934745630's Pixel Owner Business: …" at bounding box center [784, 352] width 638 height 16
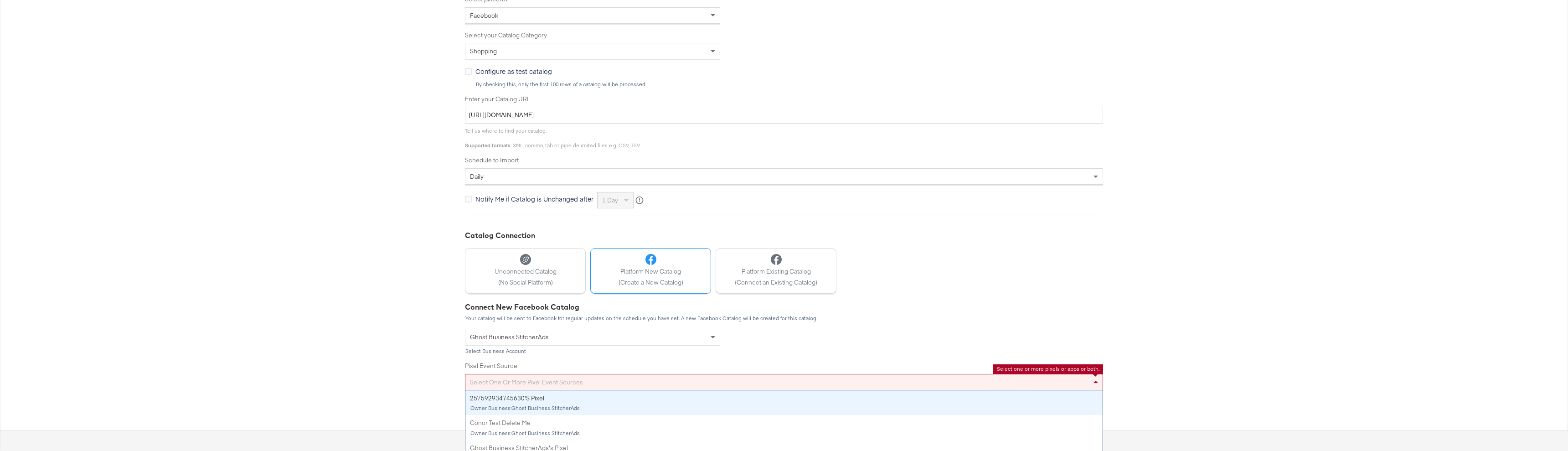
drag, startPoint x: 775, startPoint y: 325, endPoint x: 765, endPoint y: 329, distance: 10.8
click at [774, 325] on div "Connect New Facebook Catalog Your catalog will be sent to Facebook for regular …" at bounding box center [784, 364] width 638 height 124
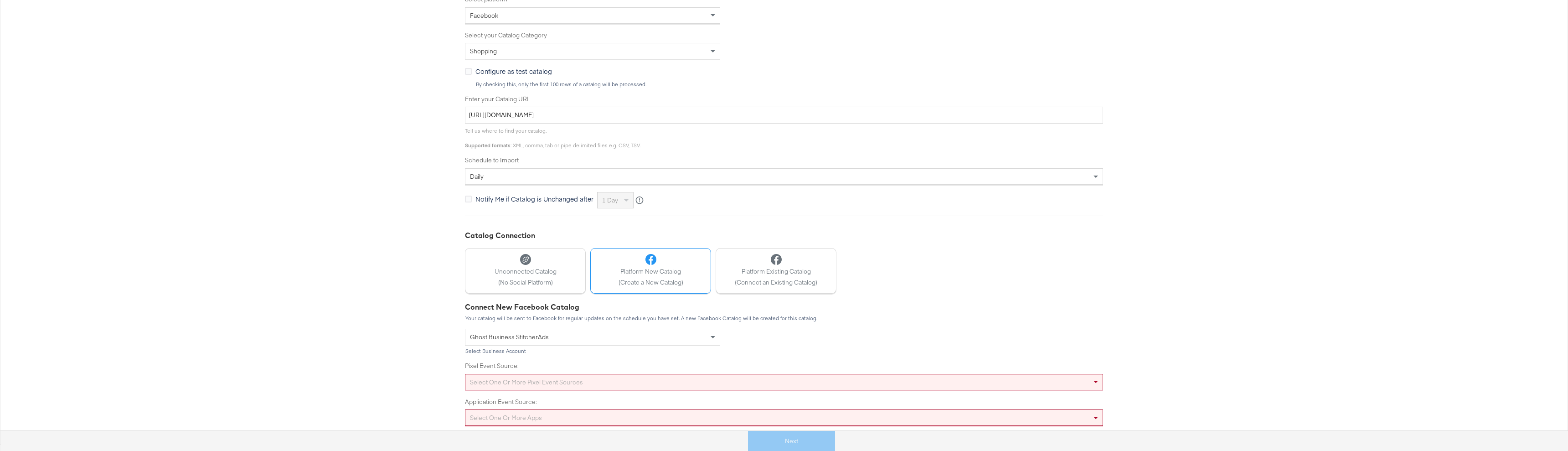
click at [634, 420] on div "Select one or more apps" at bounding box center [784, 417] width 638 height 16
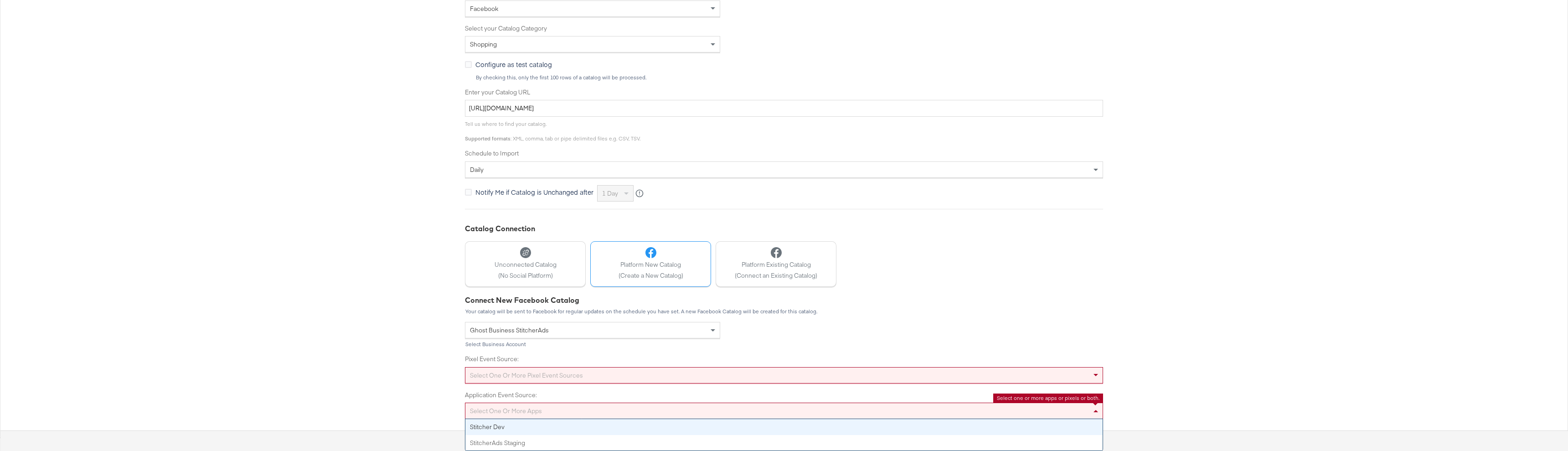
scroll to position [223, 0]
drag, startPoint x: 620, startPoint y: 425, endPoint x: 662, endPoint y: 427, distance: 42.0
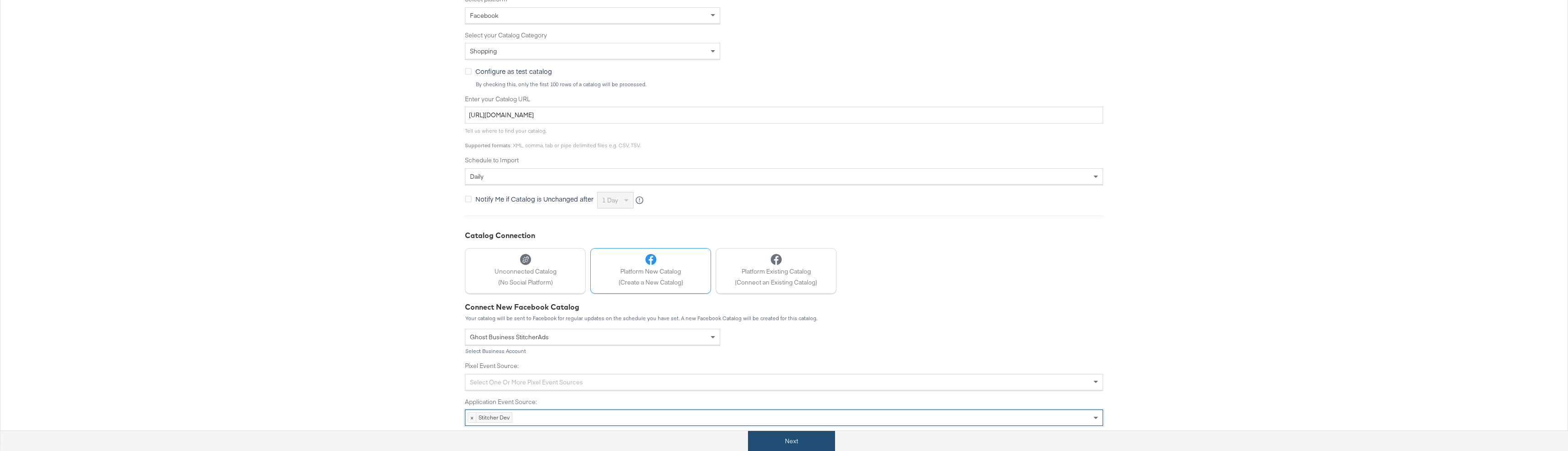
click at [791, 436] on button "Next" at bounding box center [791, 441] width 87 height 21
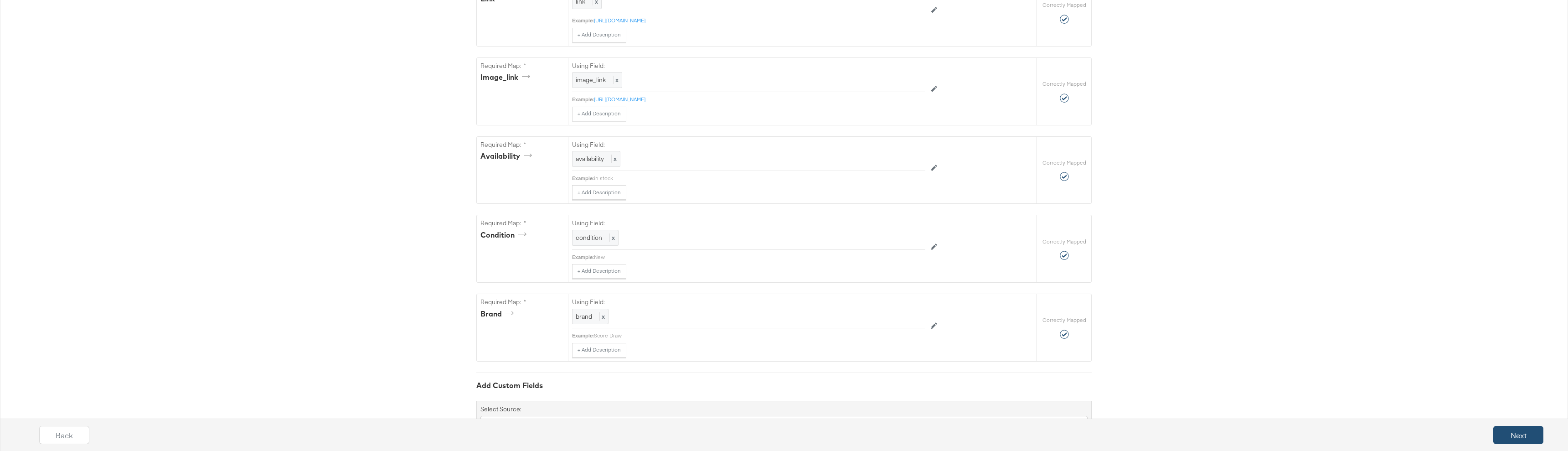
scroll to position [557, 0]
click at [1527, 436] on button "Next" at bounding box center [1518, 435] width 50 height 18
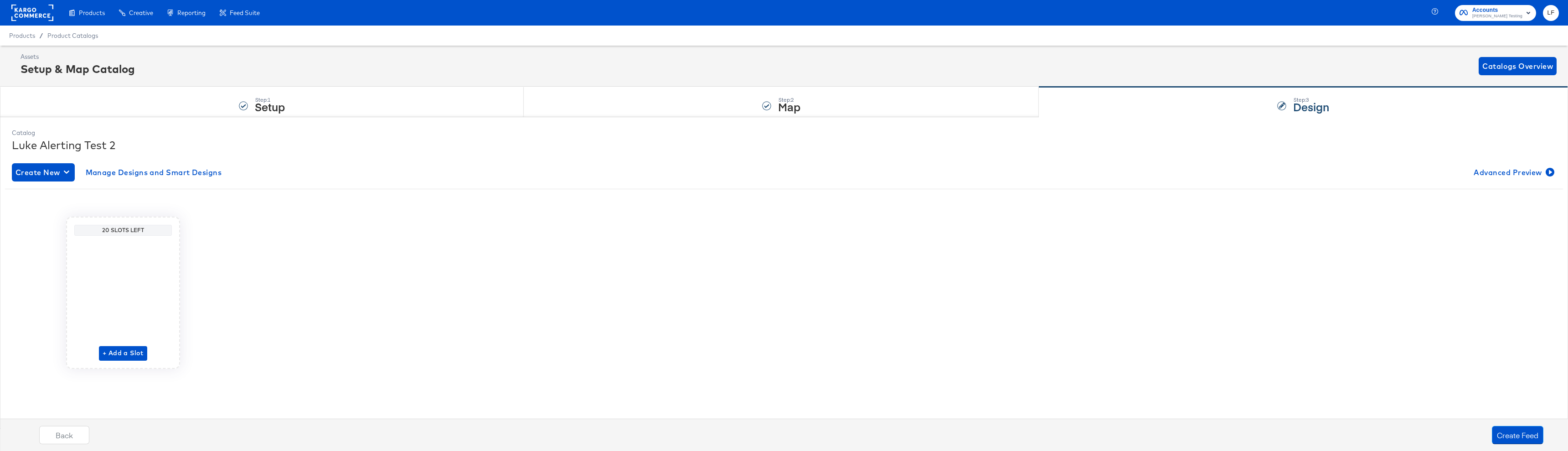
scroll to position [0, 0]
click at [1527, 436] on button "Create Feed" at bounding box center [1517, 435] width 52 height 18
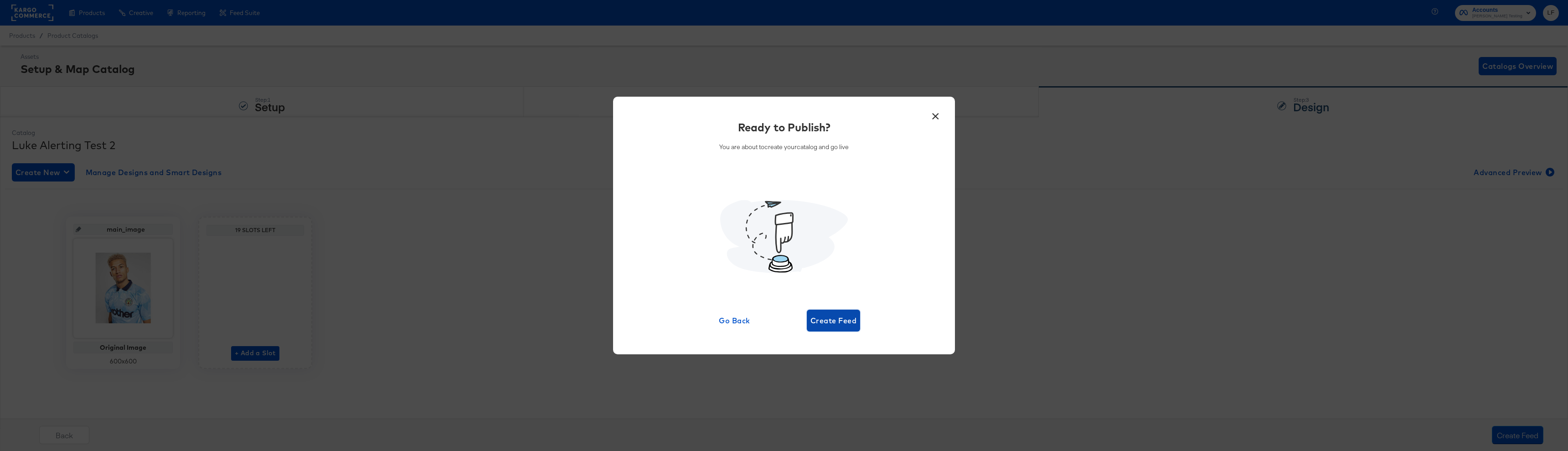
click at [840, 322] on span "Create Feed" at bounding box center [833, 320] width 46 height 13
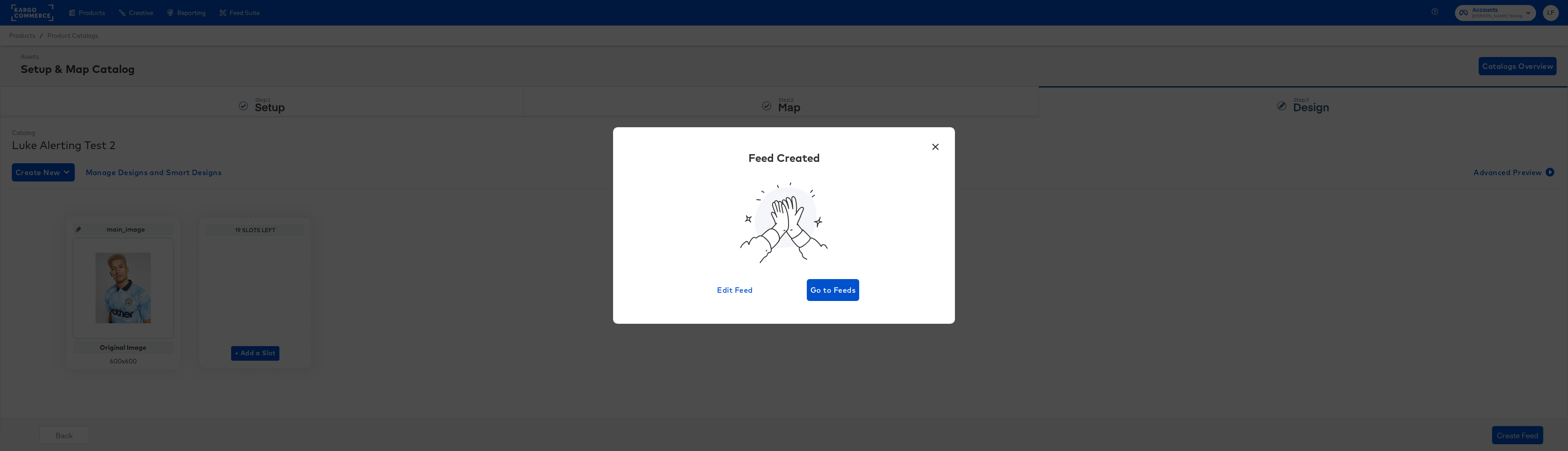
drag, startPoint x: 931, startPoint y: 150, endPoint x: 1322, endPoint y: 2, distance: 418.1
click at [934, 149] on button "×" at bounding box center [935, 144] width 16 height 16
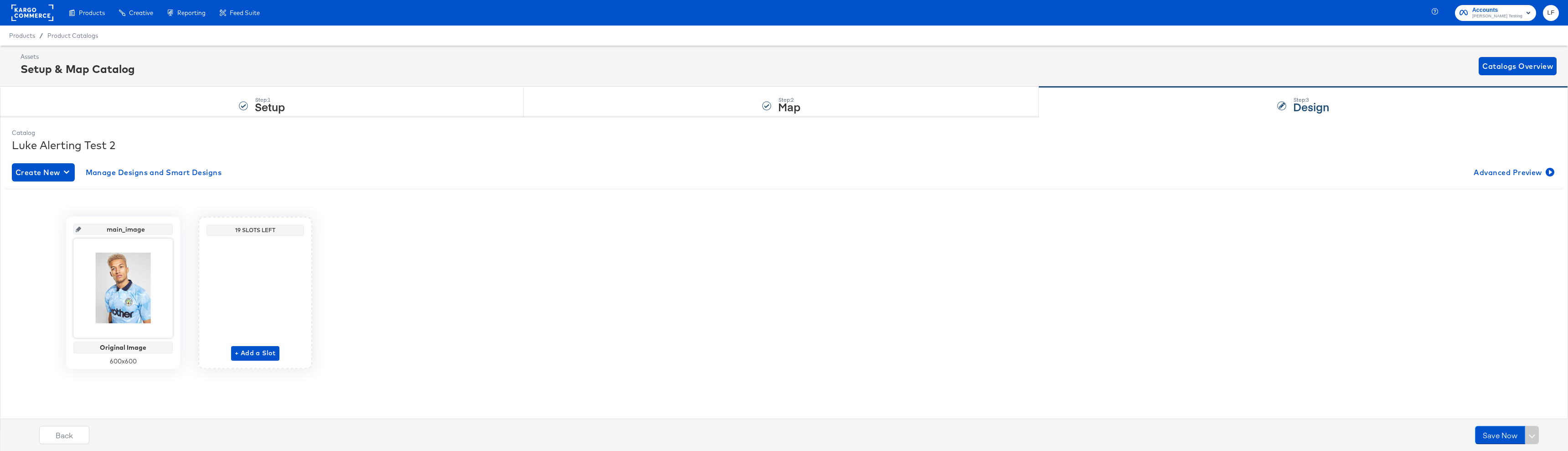
click at [25, 35] on span "Products" at bounding box center [22, 35] width 26 height 7
click at [59, 36] on span "Product Catalogs" at bounding box center [73, 35] width 51 height 7
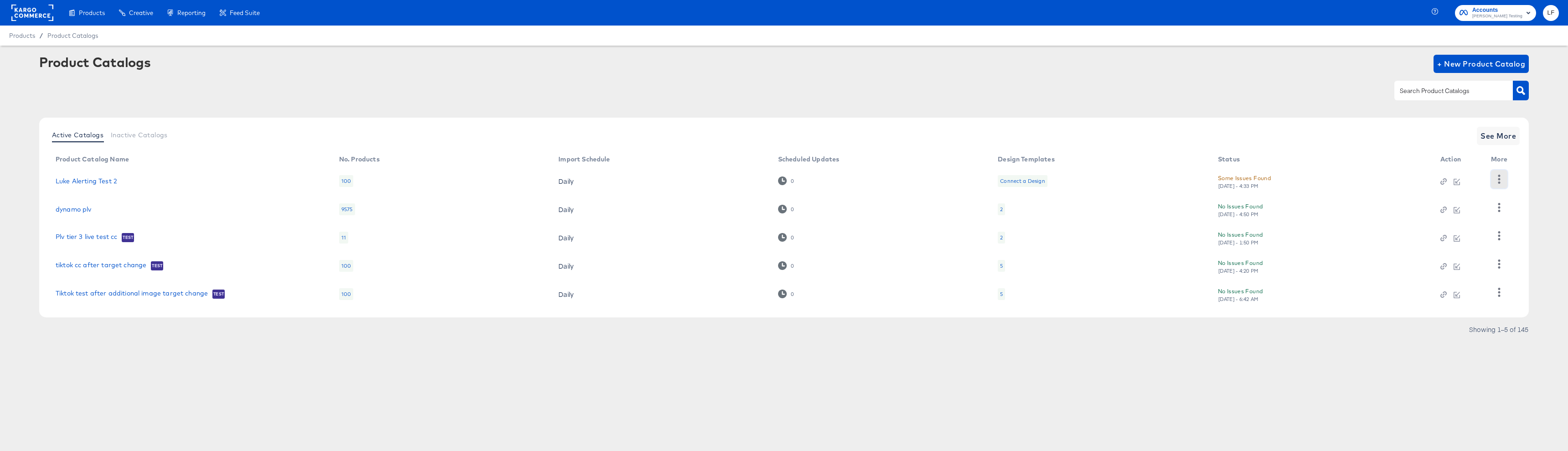
click at [1507, 179] on button "button" at bounding box center [1499, 179] width 16 height 18
click at [1457, 220] on div "Business Manager" at bounding box center [1462, 222] width 91 height 15
click at [761, 92] on div at bounding box center [783, 91] width 1489 height 21
click at [1173, 87] on div at bounding box center [783, 91] width 1489 height 21
click at [1499, 179] on icon "button" at bounding box center [1499, 179] width 2 height 9
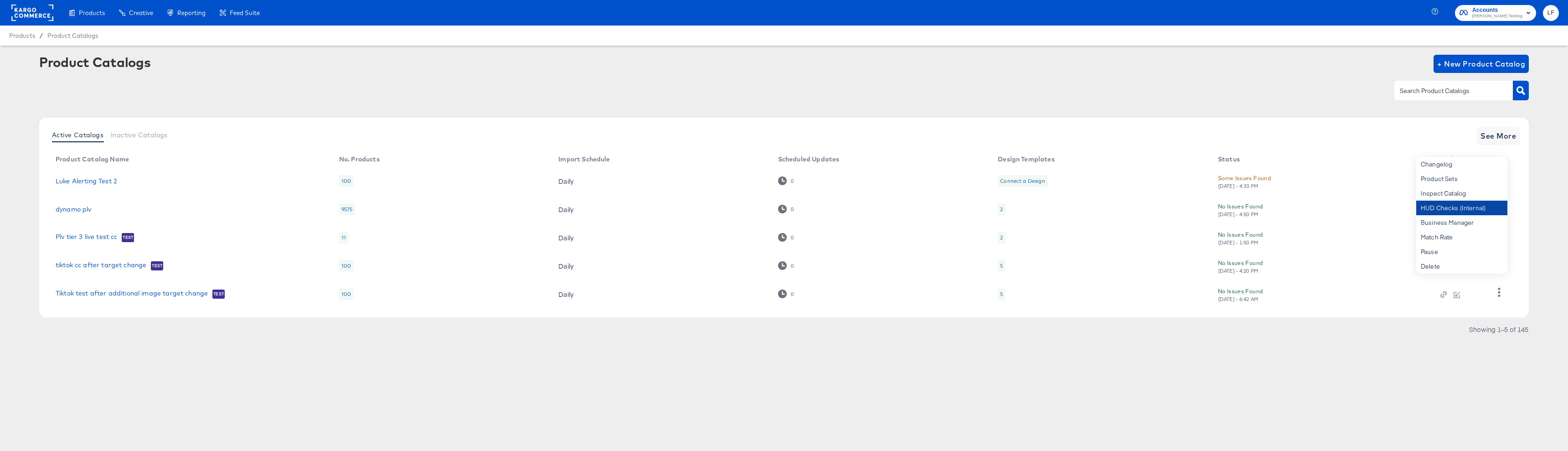
click at [1467, 205] on div "HUD Checks (Internal)" at bounding box center [1462, 208] width 91 height 15
drag, startPoint x: 1322, startPoint y: 97, endPoint x: 1376, endPoint y: 117, distance: 57.6
click at [1323, 97] on div at bounding box center [783, 91] width 1489 height 21
click at [1497, 183] on icon "button" at bounding box center [1499, 179] width 9 height 9
click at [92, 180] on link "Luke Alerting Test 2" at bounding box center [86, 181] width 61 height 7
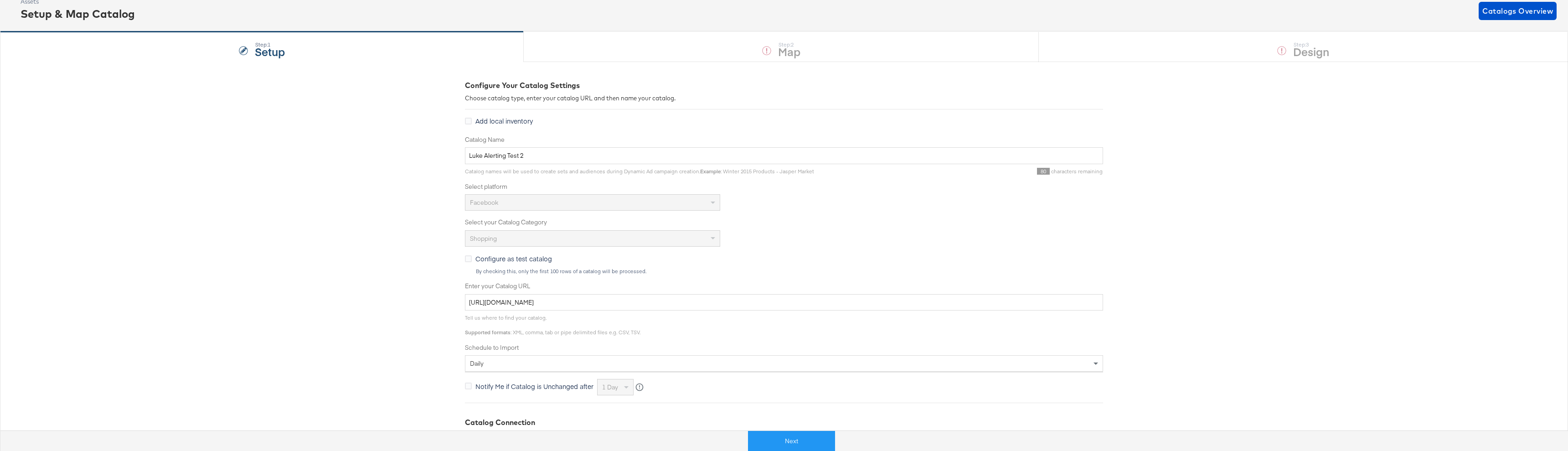
click at [514, 371] on div "daily" at bounding box center [784, 363] width 638 height 16
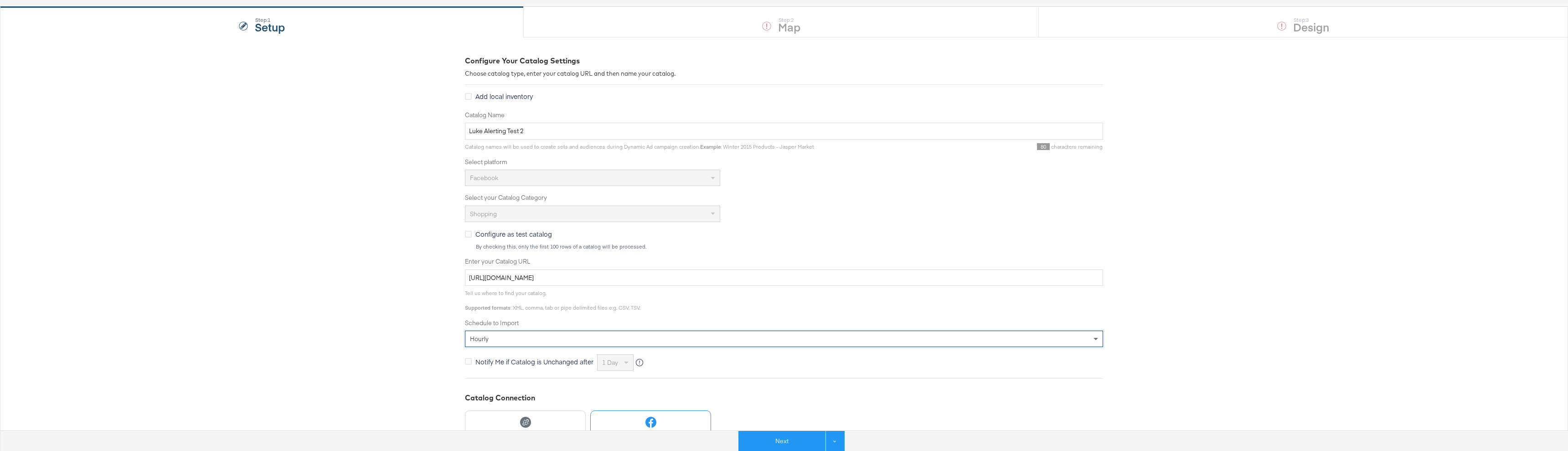
scroll to position [81, 0]
click at [766, 438] on button "Next" at bounding box center [782, 441] width 87 height 21
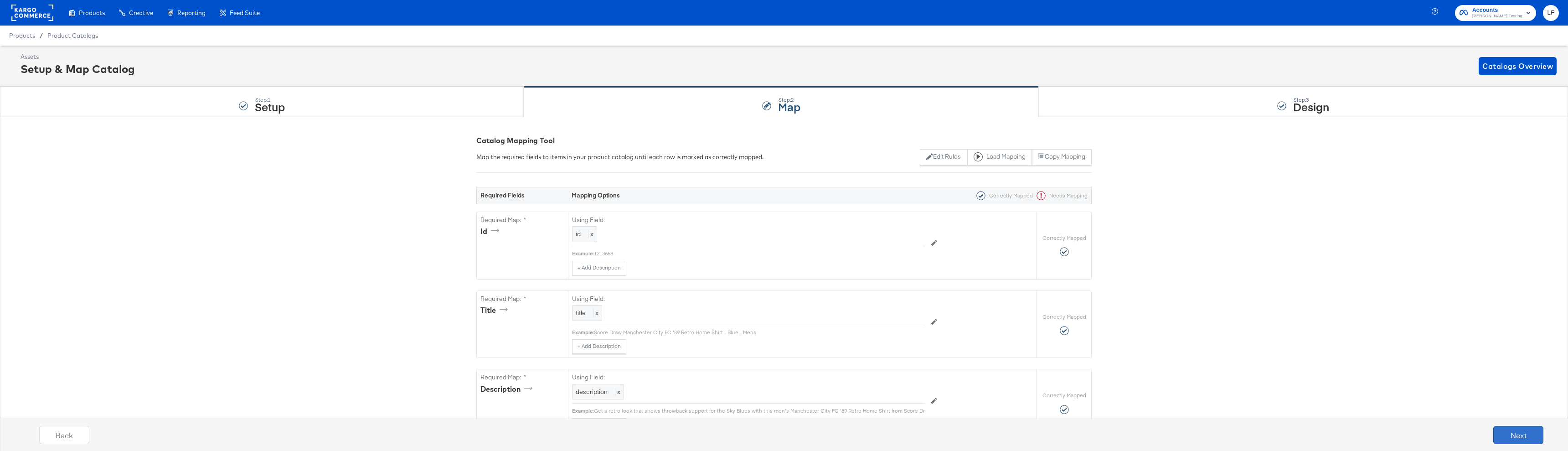
click at [1497, 438] on button "Next" at bounding box center [1518, 435] width 50 height 18
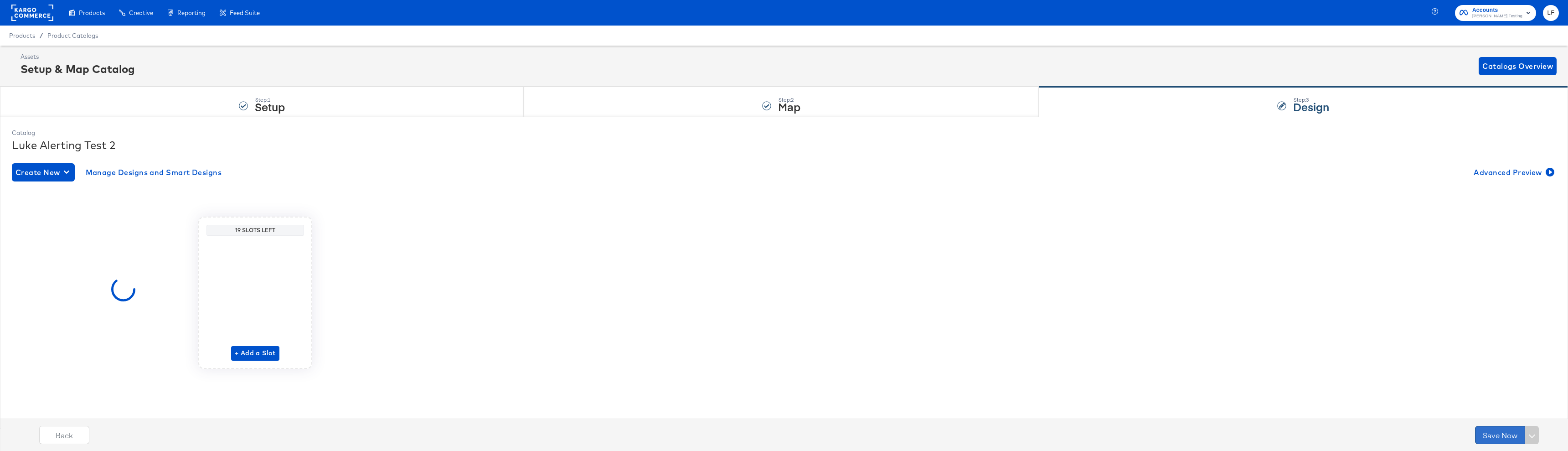
click at [1498, 437] on button "Save Now" at bounding box center [1500, 435] width 50 height 18
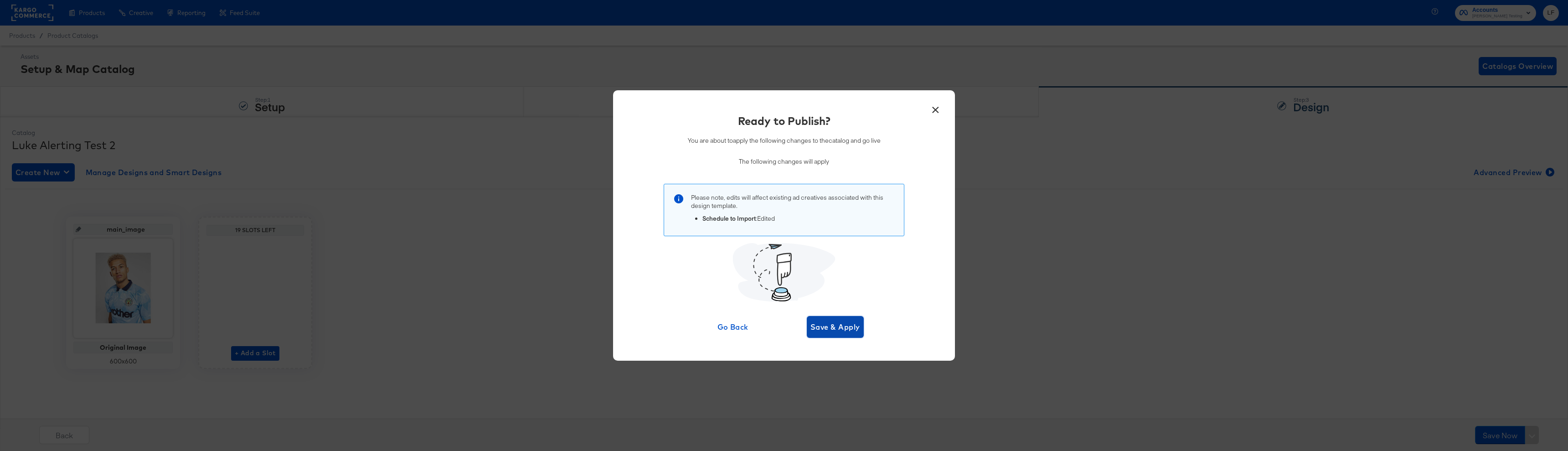
click at [849, 327] on span "Save & Apply" at bounding box center [835, 326] width 50 height 13
